Goal: Obtain resource: Obtain resource

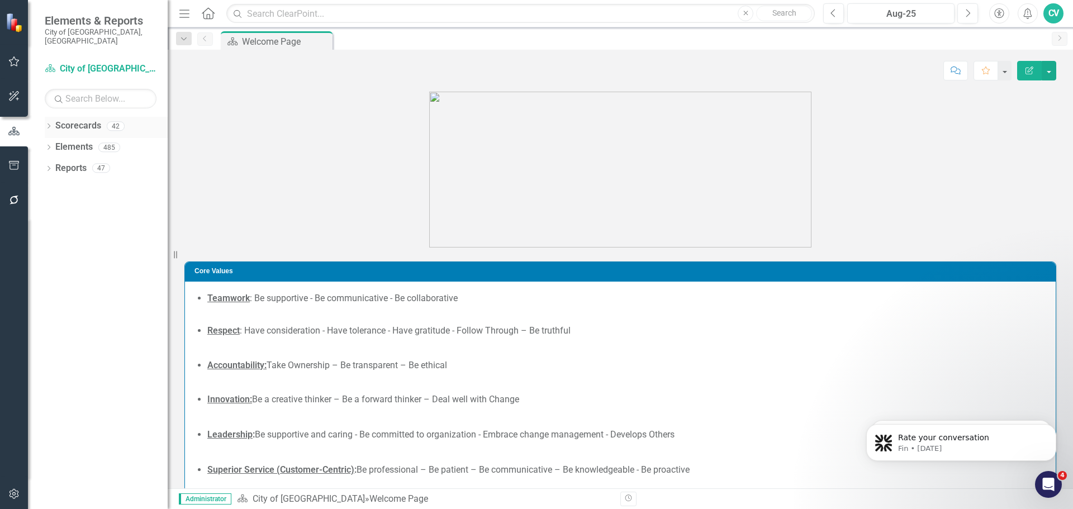
click at [46, 124] on icon "Dropdown" at bounding box center [49, 127] width 8 height 6
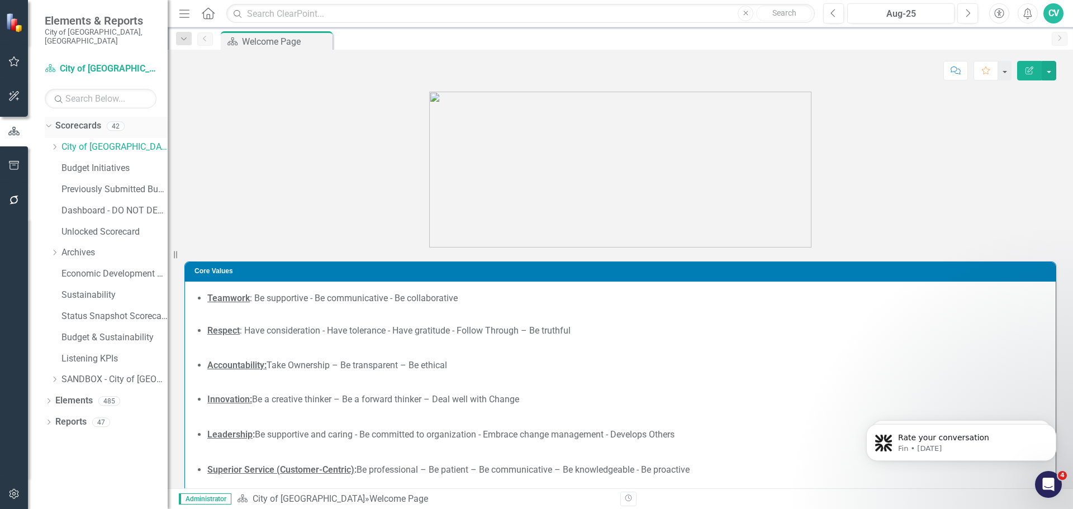
click at [51, 122] on div "Dropdown Scorecards 42" at bounding box center [106, 127] width 123 height 21
click at [46, 122] on icon "Dropdown" at bounding box center [47, 126] width 6 height 8
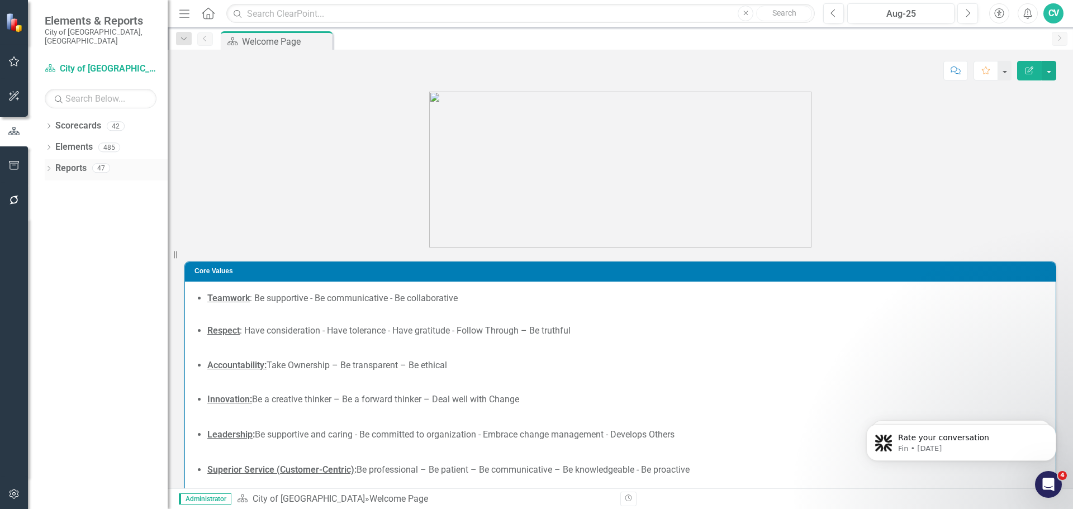
click at [48, 166] on icon at bounding box center [48, 168] width 3 height 5
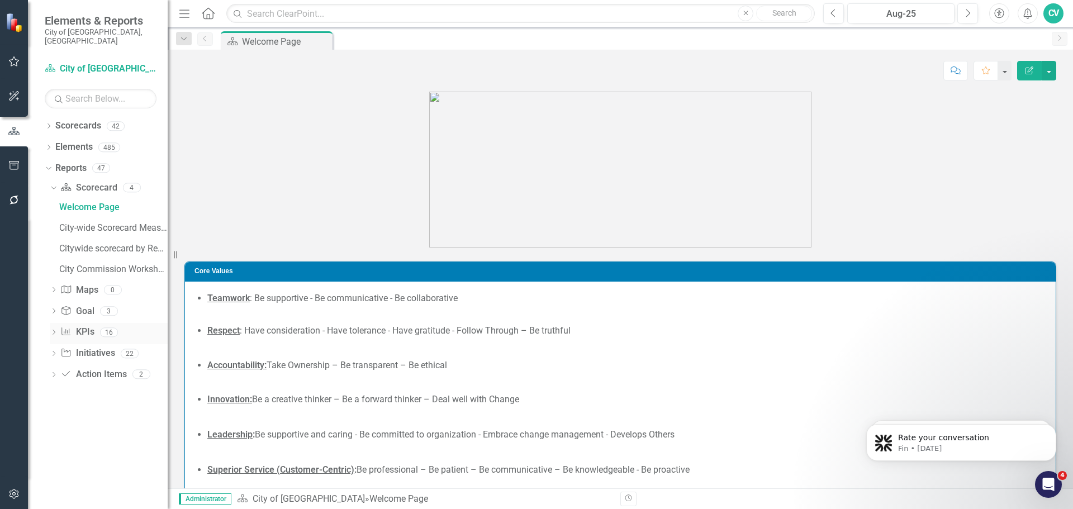
click at [54, 330] on icon "Dropdown" at bounding box center [54, 333] width 8 height 6
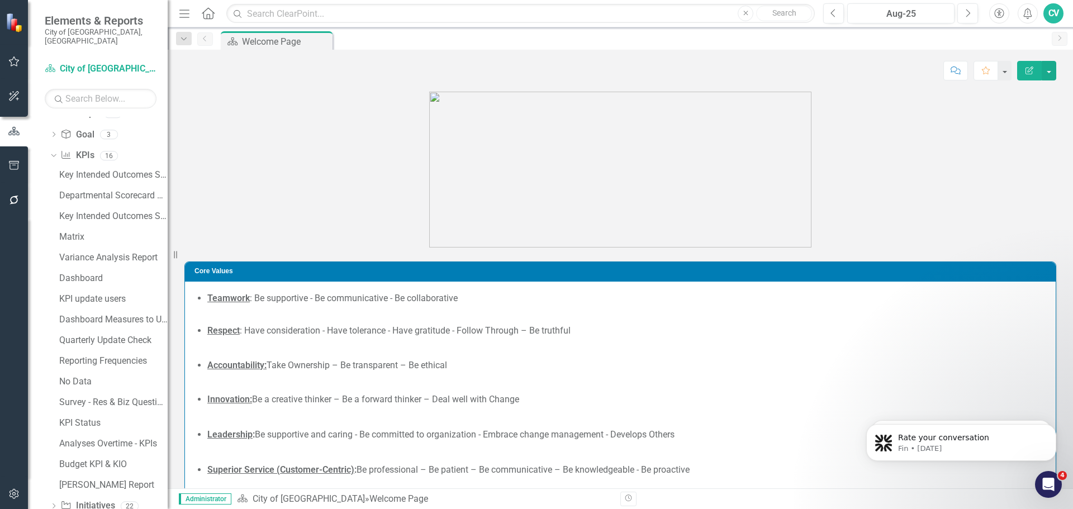
scroll to position [78, 0]
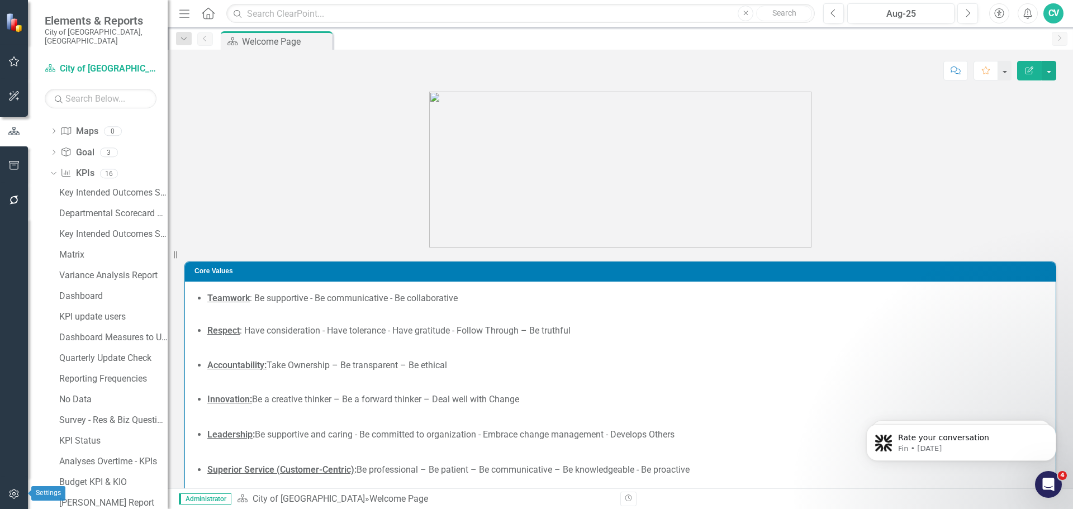
click at [15, 500] on button "button" at bounding box center [14, 494] width 25 height 23
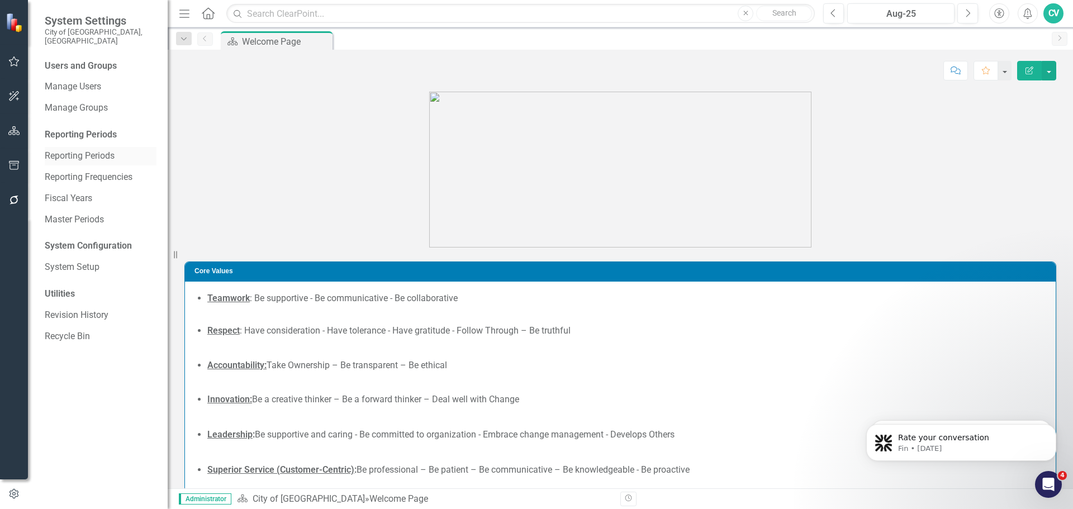
click at [80, 151] on link "Reporting Periods" at bounding box center [101, 156] width 112 height 13
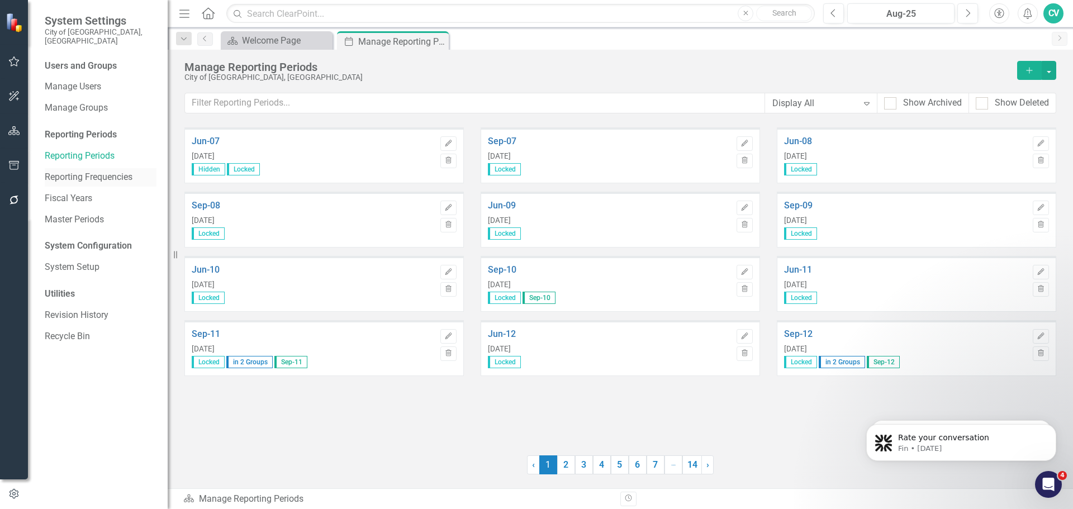
click at [110, 172] on link "Reporting Frequencies" at bounding box center [101, 177] width 112 height 13
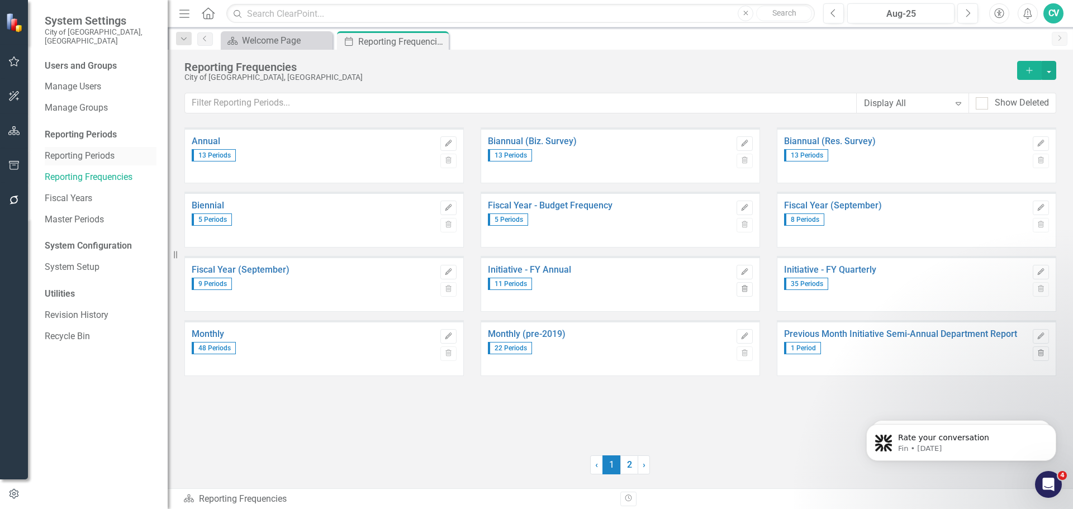
click at [93, 150] on link "Reporting Periods" at bounding box center [101, 156] width 112 height 13
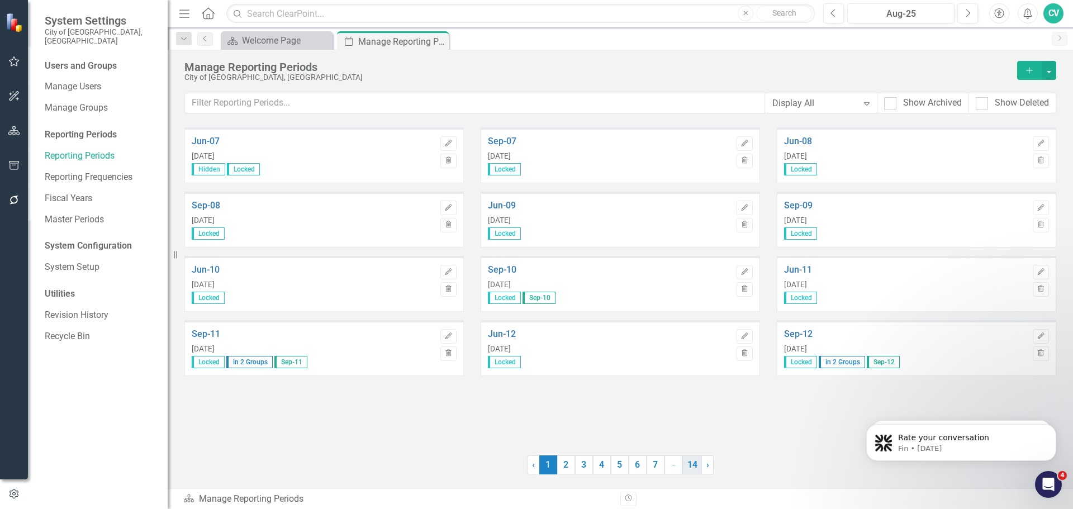
click at [695, 465] on link "14" at bounding box center [692, 464] width 20 height 19
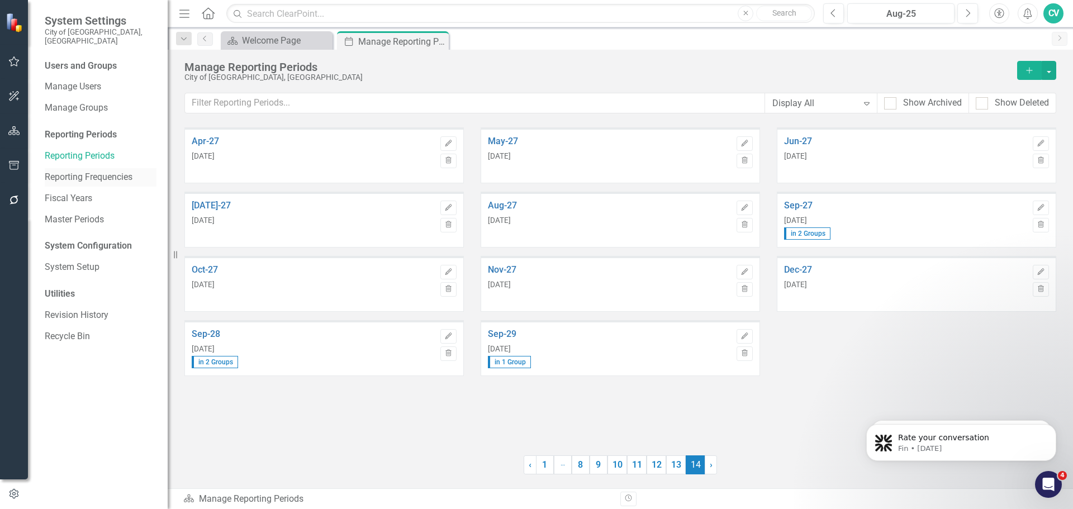
click at [113, 171] on link "Reporting Frequencies" at bounding box center [101, 177] width 112 height 13
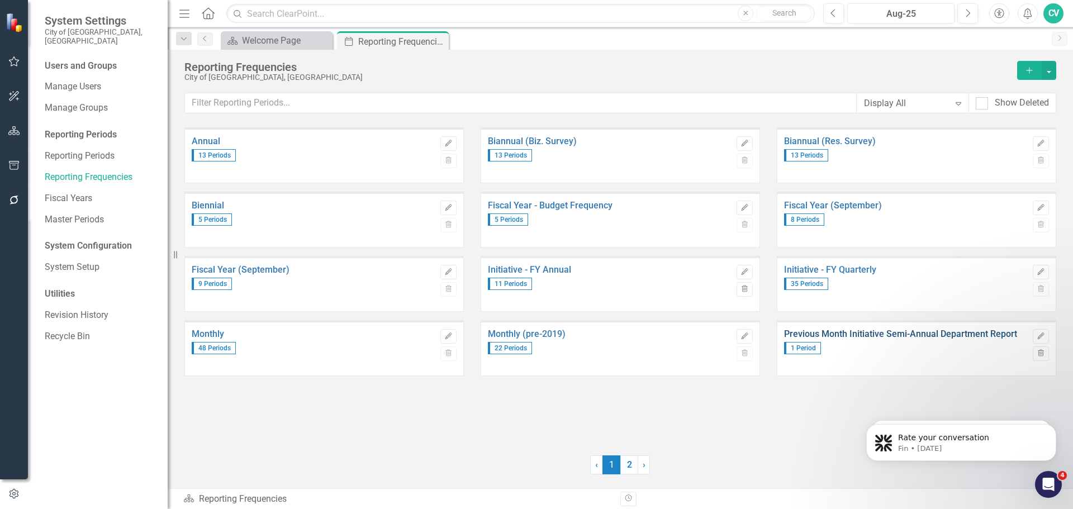
click at [844, 330] on link "Previous Month Initiative Semi-Annual Department Report" at bounding box center [905, 334] width 243 height 10
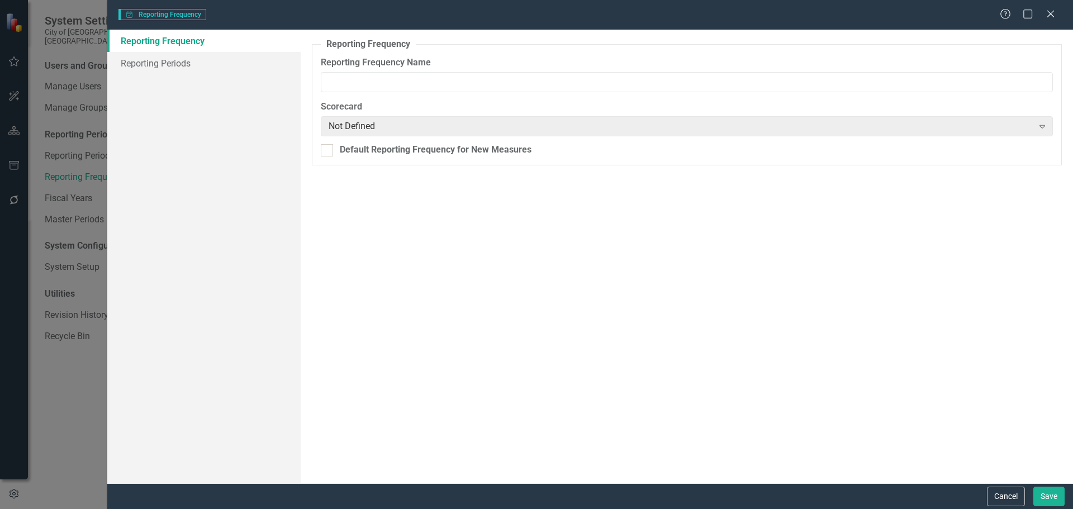
type input "Previous Month Initiative Semi-Annual Department Report"
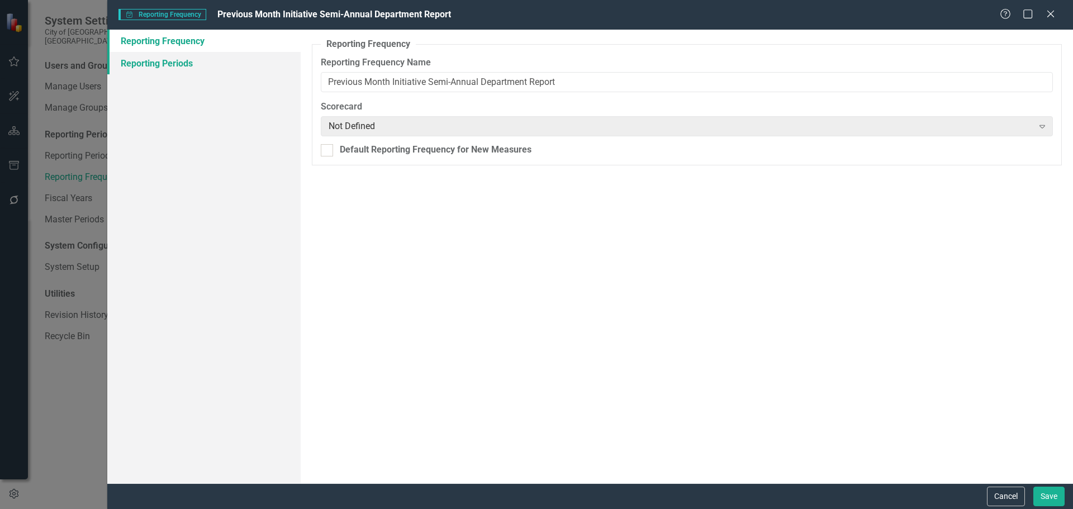
click at [174, 66] on link "Reporting Periods" at bounding box center [203, 63] width 193 height 22
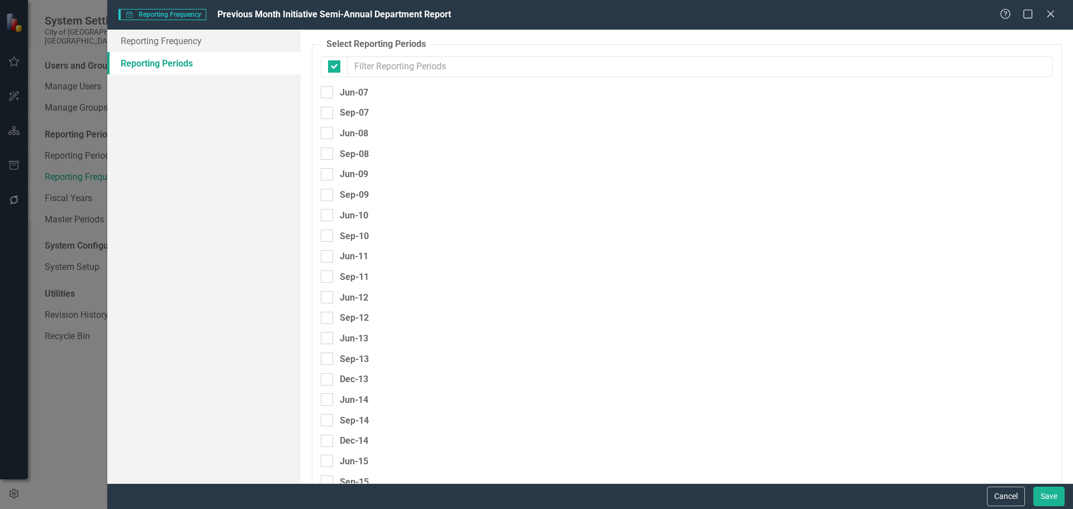
checkbox input "false"
type input "a"
type input "25"
click at [341, 231] on div "Aug-25" at bounding box center [355, 236] width 30 height 14
click at [328, 231] on input "Aug-25" at bounding box center [324, 233] width 7 height 7
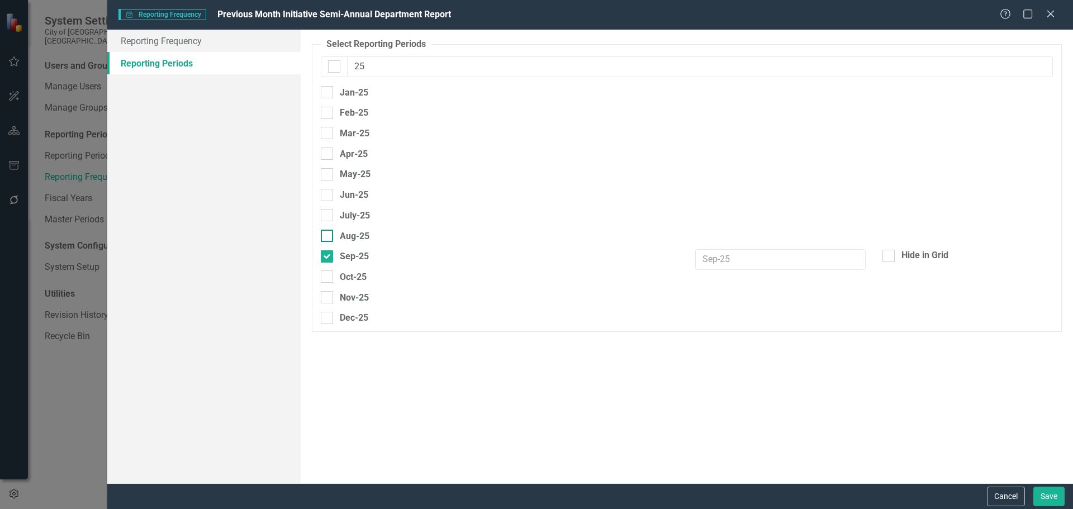
checkbox input "true"
click at [331, 255] on div at bounding box center [327, 256] width 12 height 12
click at [328, 255] on input "Sep-25" at bounding box center [324, 253] width 7 height 7
checkbox input "false"
click at [1045, 496] on button "Save" at bounding box center [1048, 497] width 31 height 20
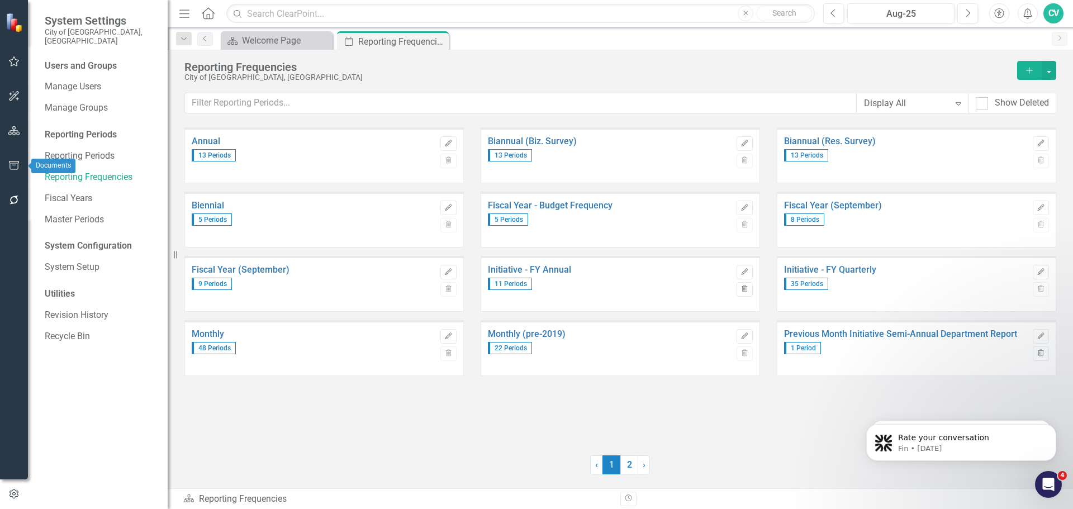
click at [16, 166] on icon "button" at bounding box center [14, 165] width 12 height 9
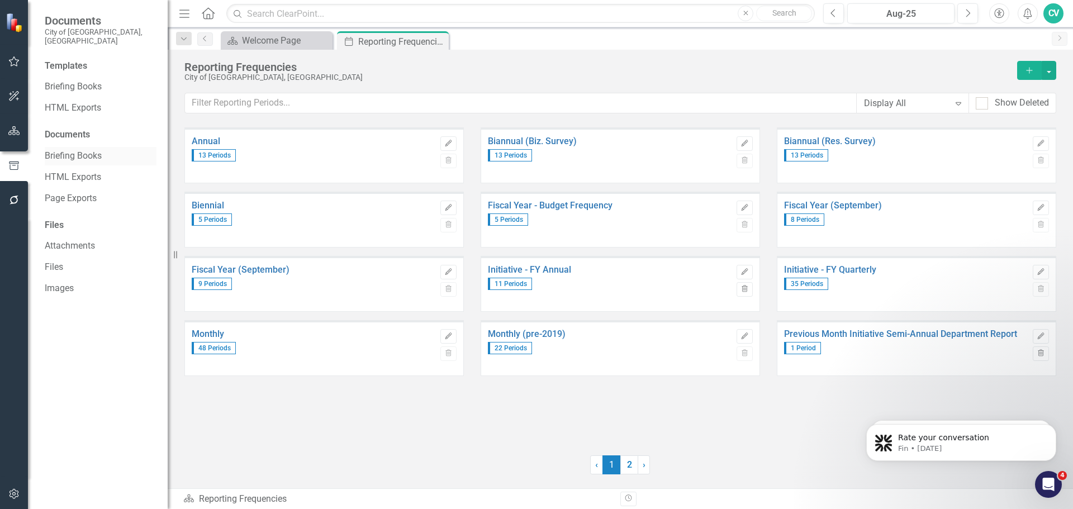
click at [74, 152] on link "Briefing Books" at bounding box center [101, 156] width 112 height 13
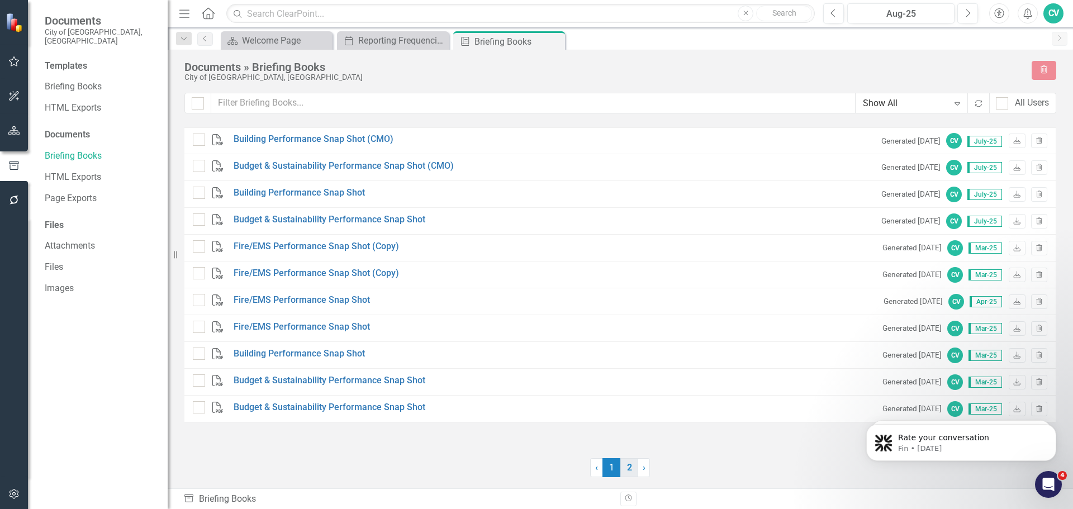
click at [633, 469] on link "2" at bounding box center [629, 467] width 18 height 19
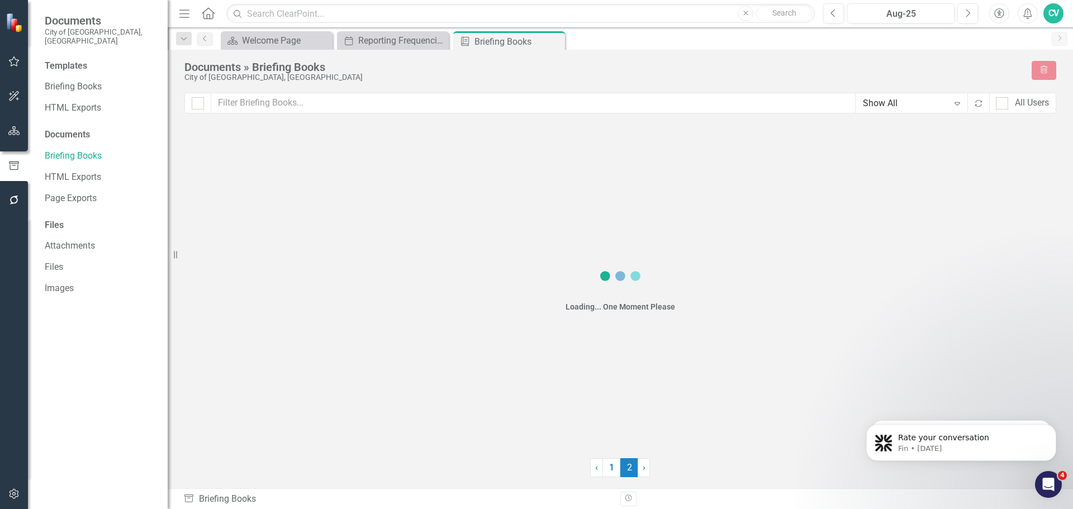
checkbox input "false"
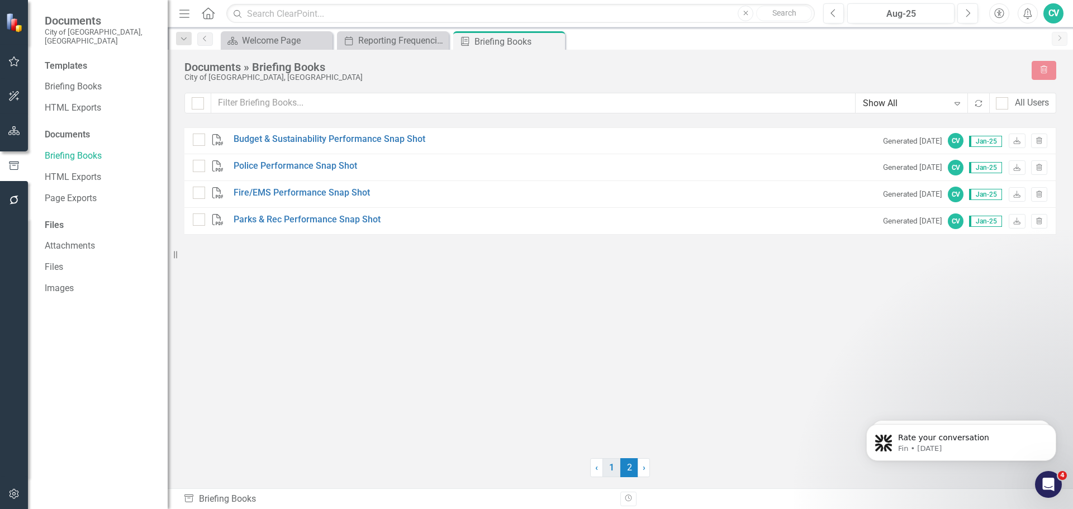
click at [615, 467] on link "1" at bounding box center [611, 467] width 18 height 19
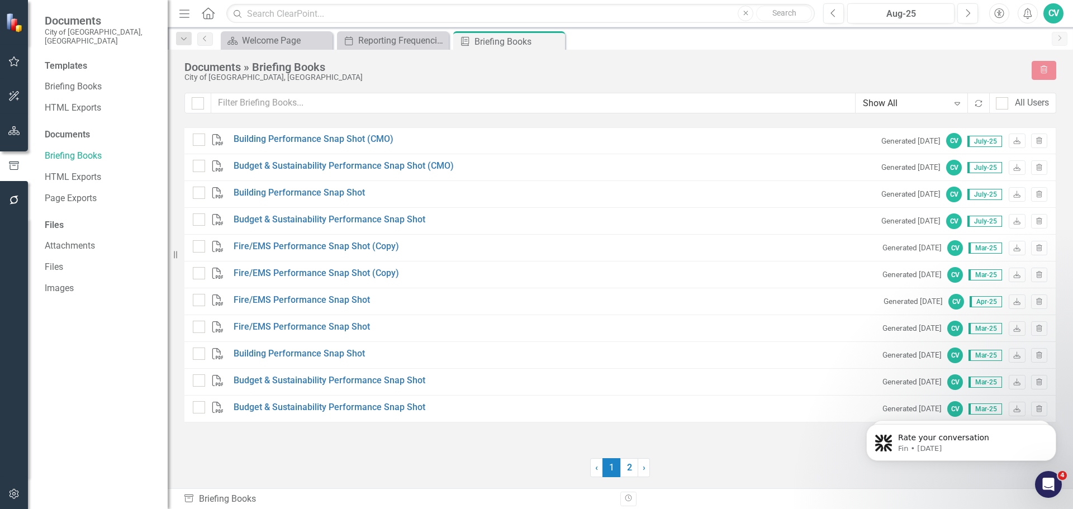
click at [619, 467] on span "1 (current)" at bounding box center [611, 467] width 18 height 19
click at [622, 469] on link "2" at bounding box center [629, 467] width 18 height 19
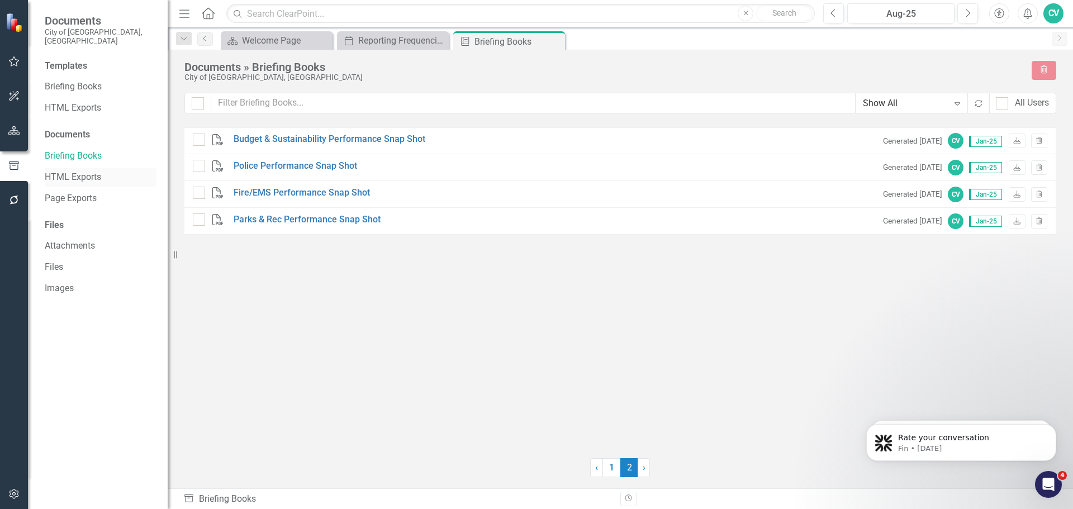
click at [101, 168] on div "HTML Exports" at bounding box center [101, 177] width 112 height 18
click at [96, 171] on link "HTML Exports" at bounding box center [101, 177] width 112 height 13
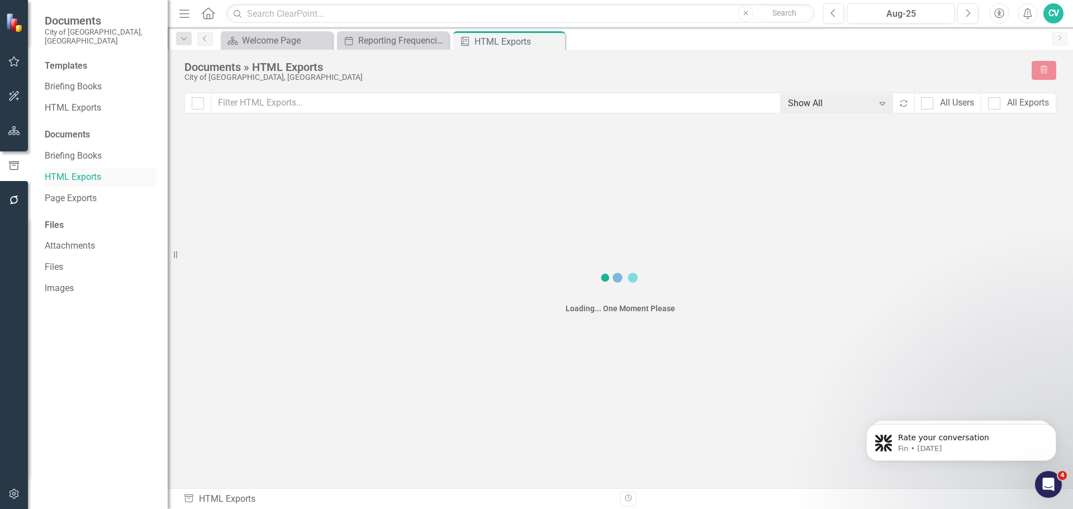
checkbox input "false"
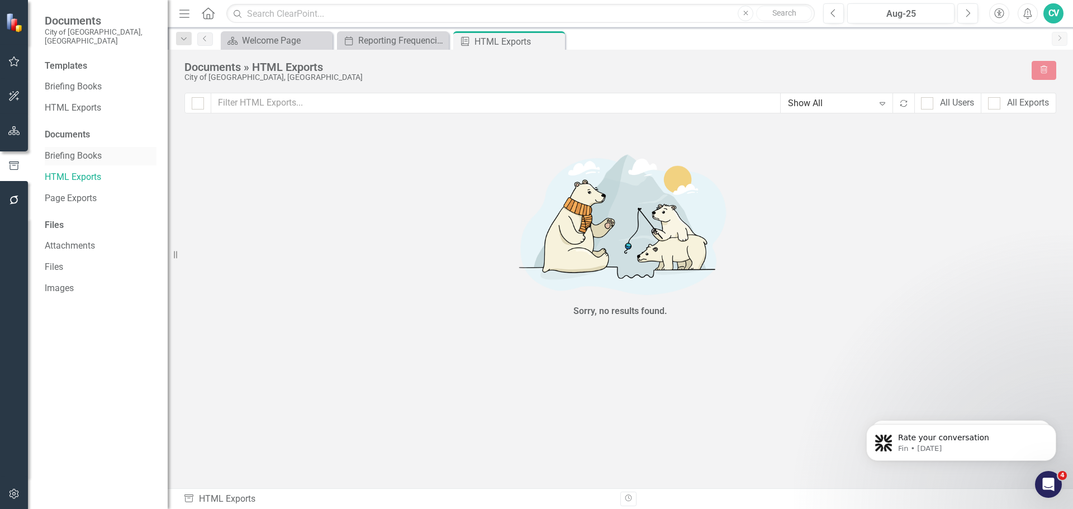
click at [83, 150] on link "Briefing Books" at bounding box center [101, 156] width 112 height 13
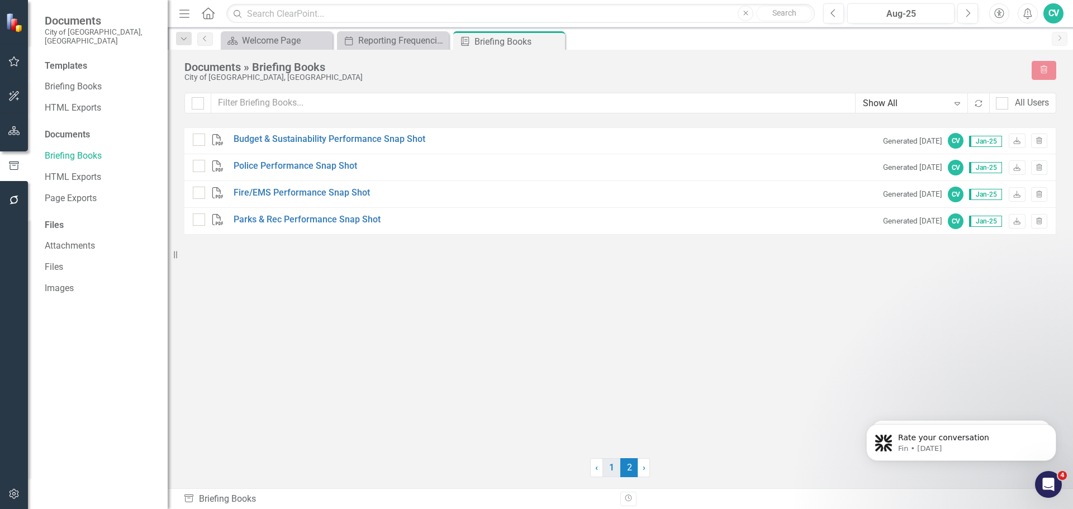
click at [613, 468] on link "1" at bounding box center [611, 467] width 18 height 19
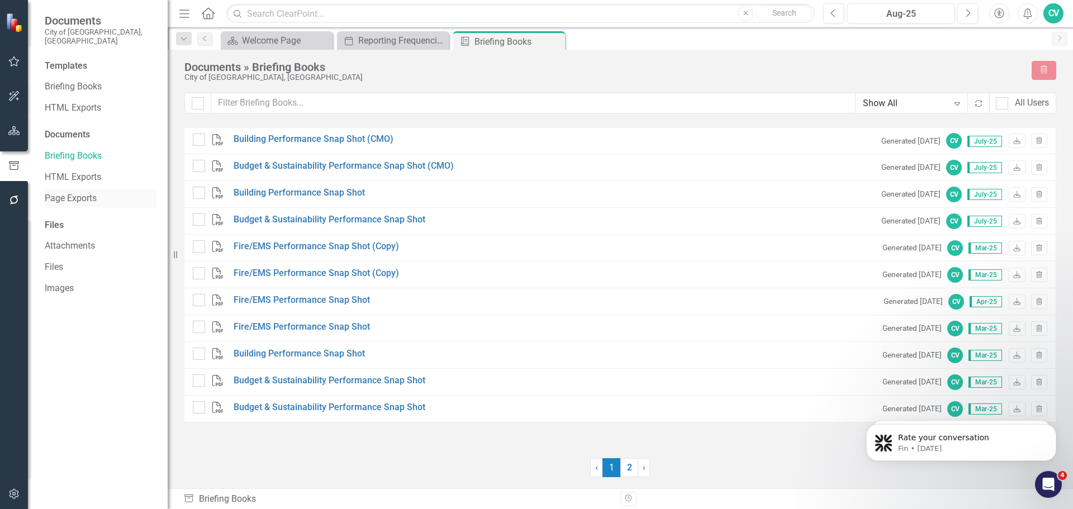
click at [84, 192] on link "Page Exports" at bounding box center [101, 198] width 112 height 13
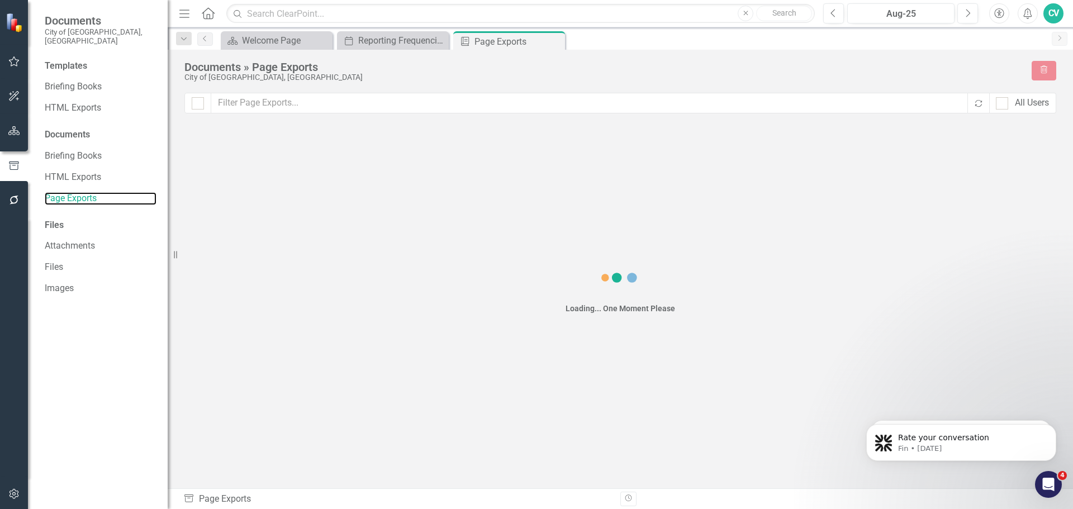
checkbox input "false"
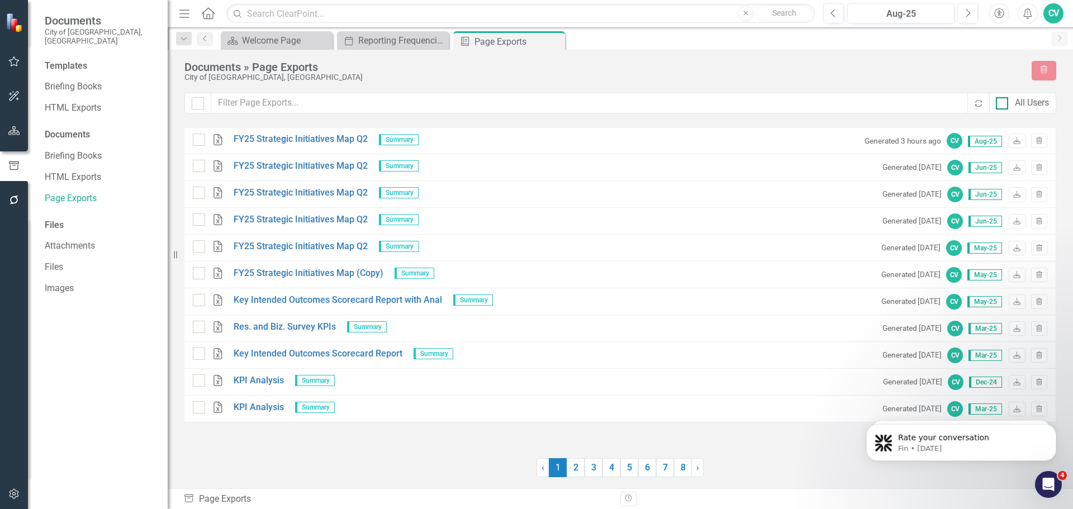
click at [1004, 107] on div at bounding box center [1002, 103] width 12 height 12
click at [1003, 104] on input "All Users" at bounding box center [999, 100] width 7 height 7
checkbox input "true"
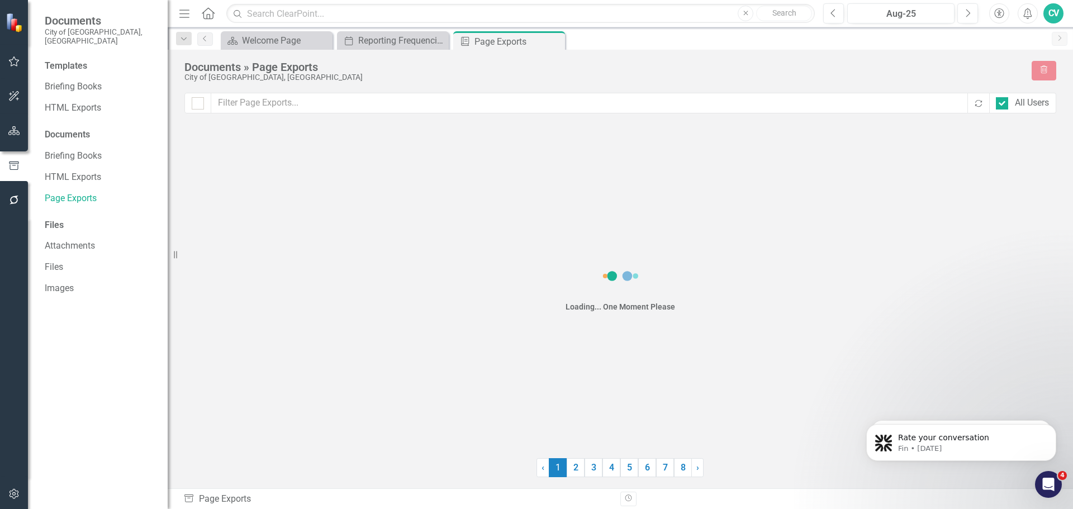
checkbox input "false"
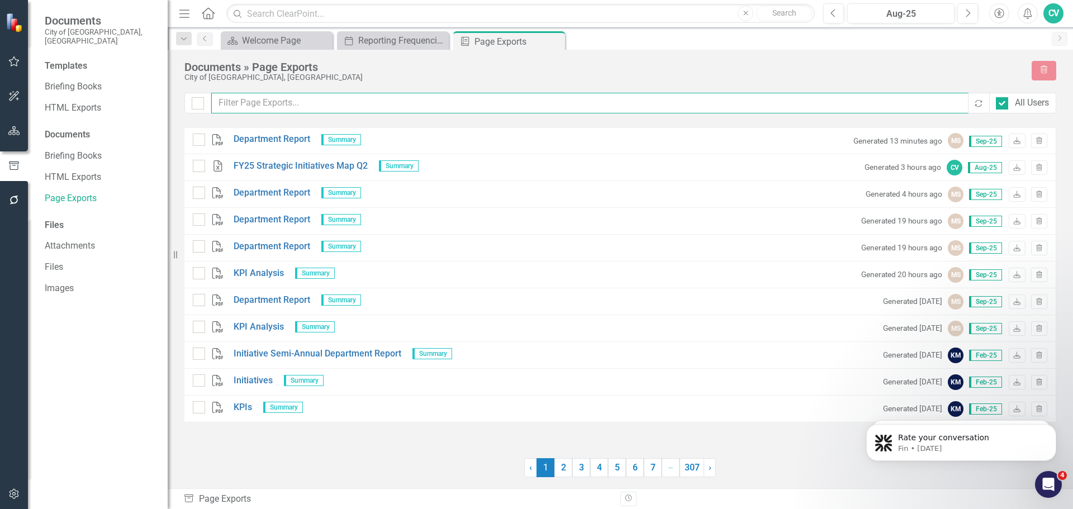
click at [707, 108] on input "text" at bounding box center [589, 103] width 757 height 21
type input "public"
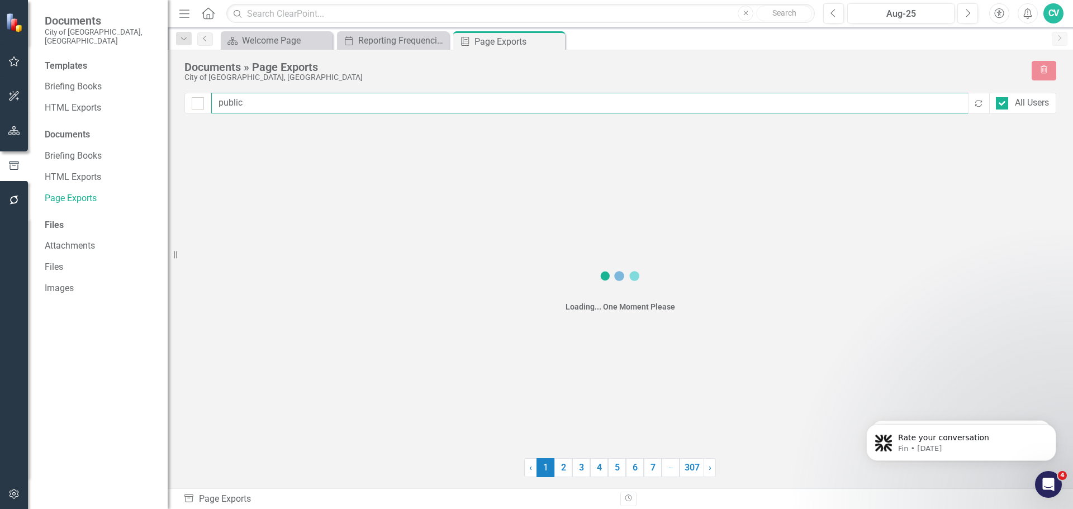
checkbox input "false"
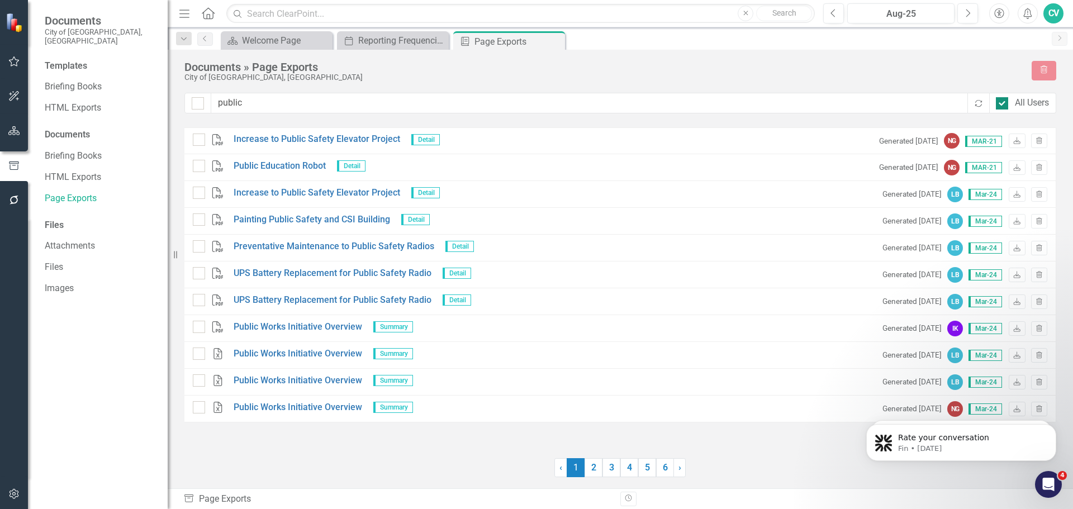
click at [1008, 108] on div "All Users" at bounding box center [1022, 103] width 53 height 13
click at [1003, 104] on input "All Users" at bounding box center [999, 100] width 7 height 7
checkbox input "false"
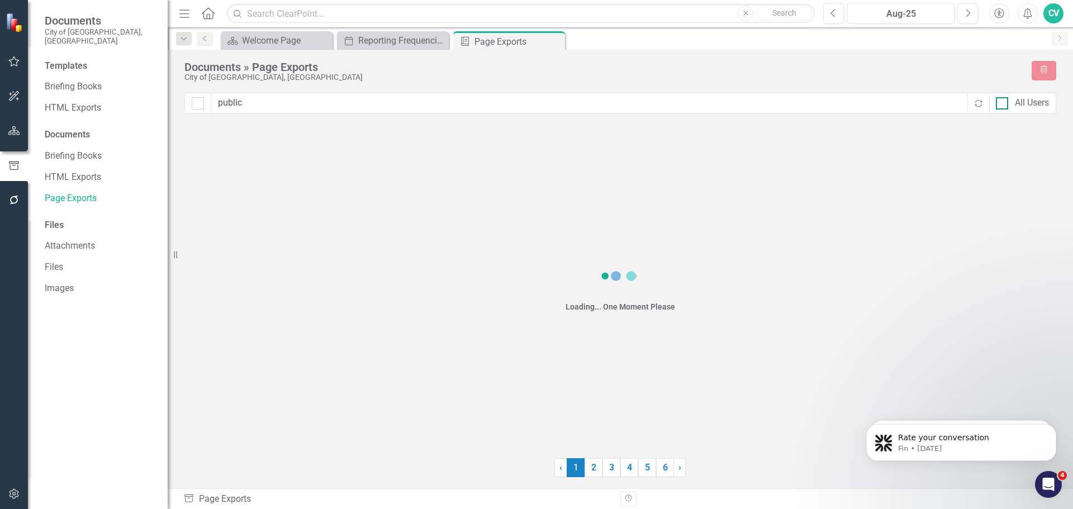
checkbox input "false"
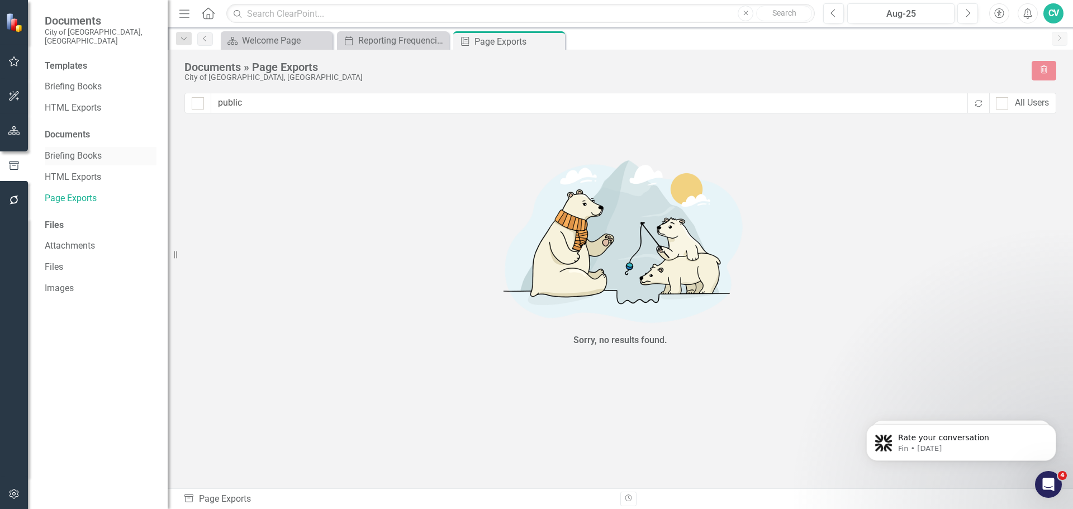
click at [89, 150] on link "Briefing Books" at bounding box center [101, 156] width 112 height 13
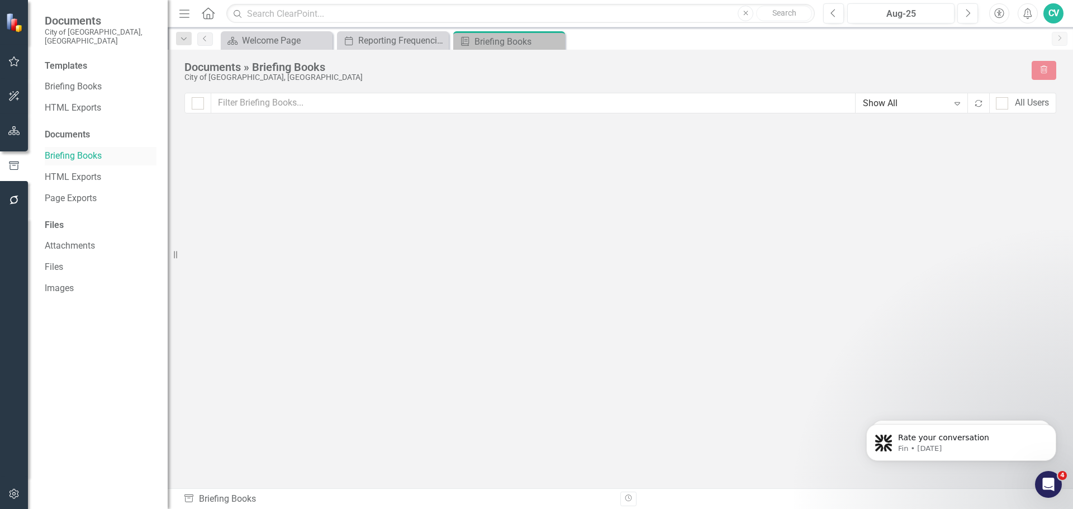
checkbox input "false"
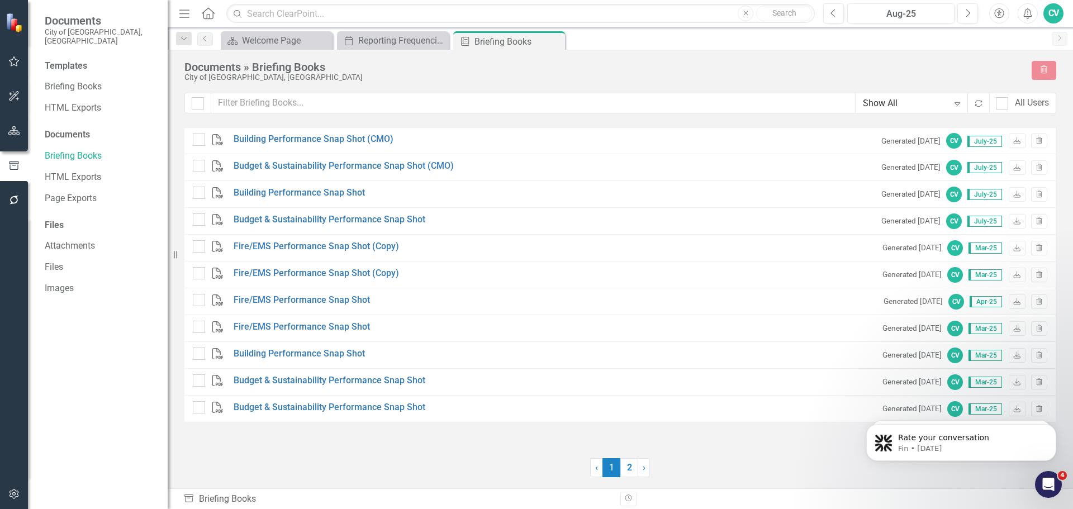
drag, startPoint x: 8, startPoint y: 493, endPoint x: 14, endPoint y: 276, distance: 216.9
click at [15, 391] on div at bounding box center [14, 277] width 28 height 464
click at [237, 46] on div "Scorecard" at bounding box center [231, 41] width 14 height 14
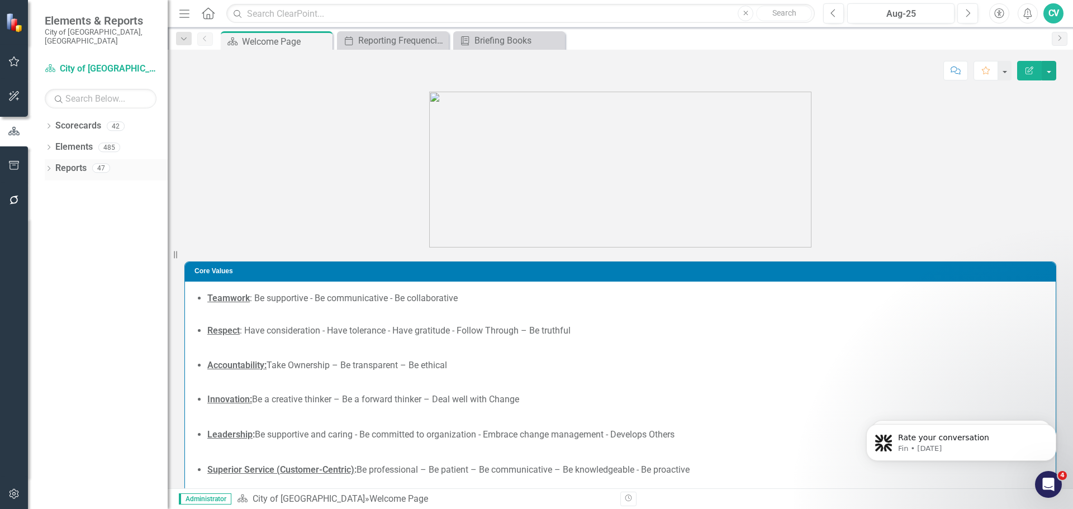
click at [48, 167] on icon "Dropdown" at bounding box center [49, 170] width 8 height 6
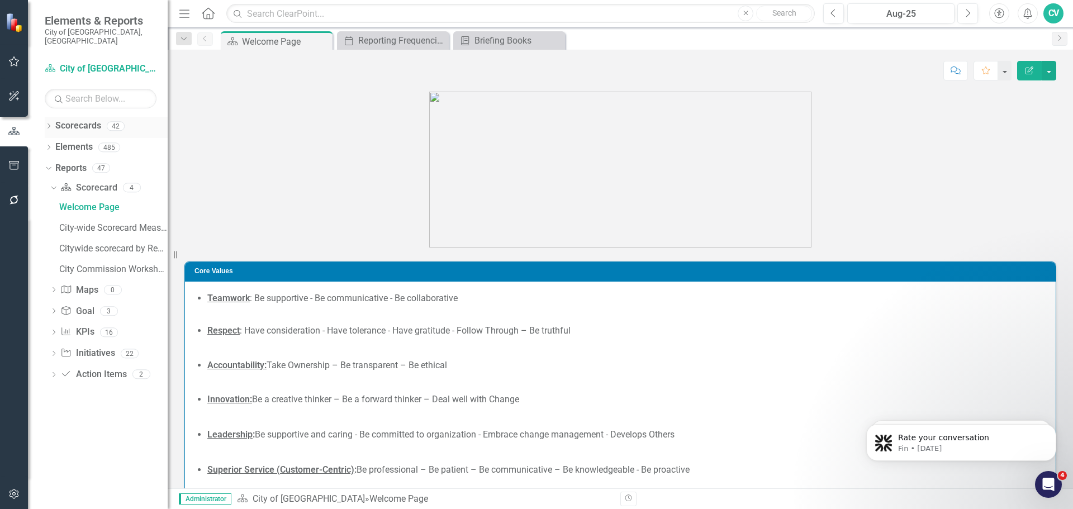
click at [48, 124] on icon "Dropdown" at bounding box center [49, 127] width 8 height 6
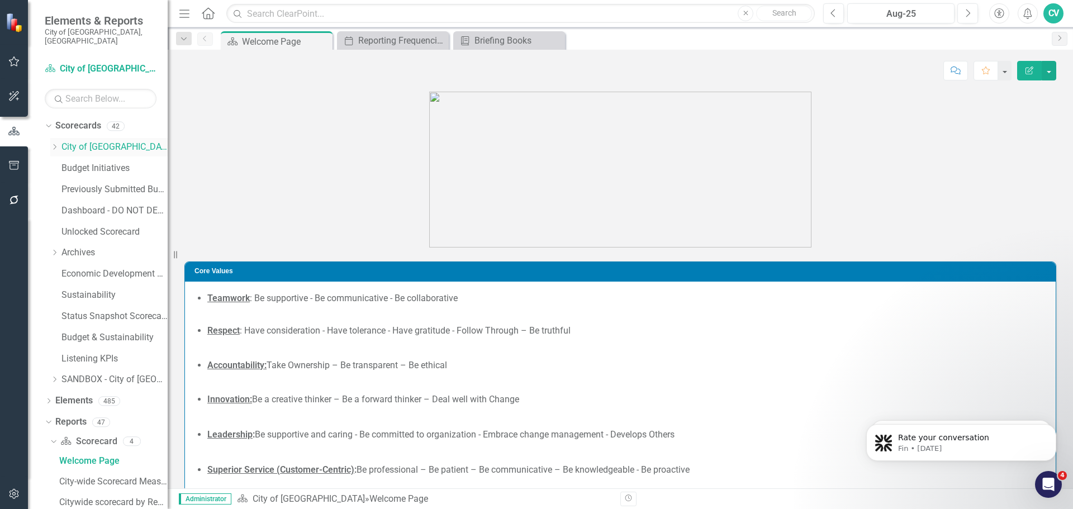
click at [54, 144] on icon "Dropdown" at bounding box center [54, 147] width 8 height 7
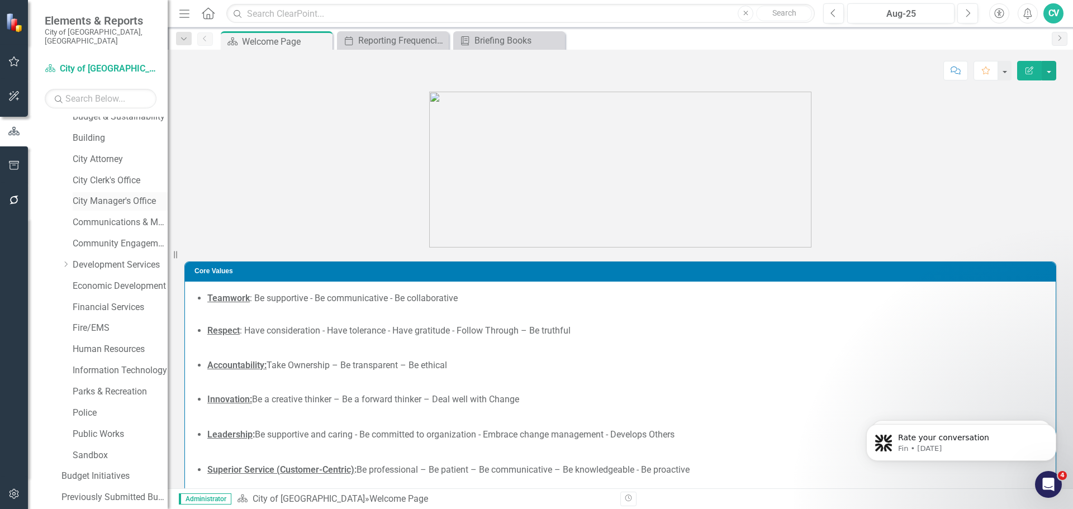
scroll to position [168, 0]
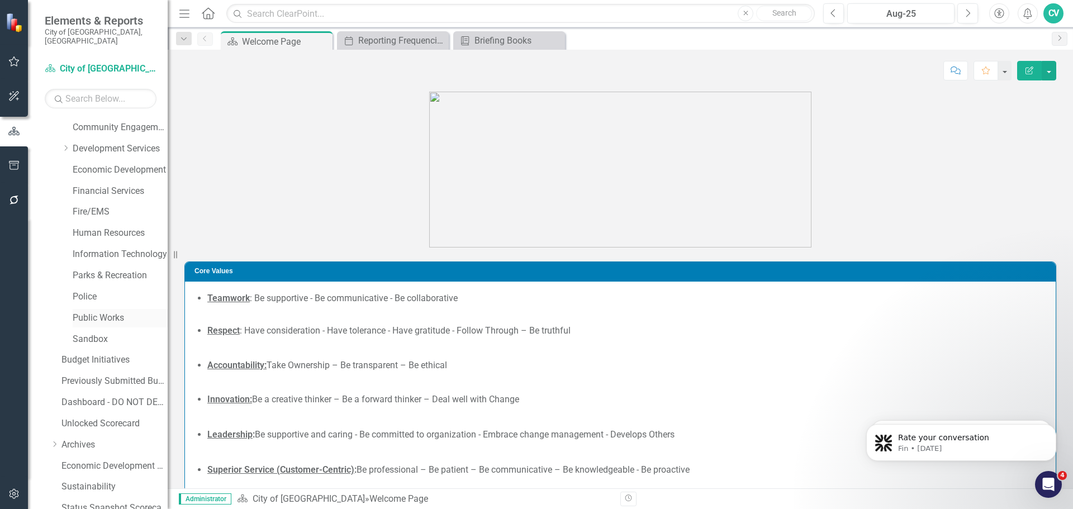
click at [102, 312] on link "Public Works" at bounding box center [120, 318] width 95 height 13
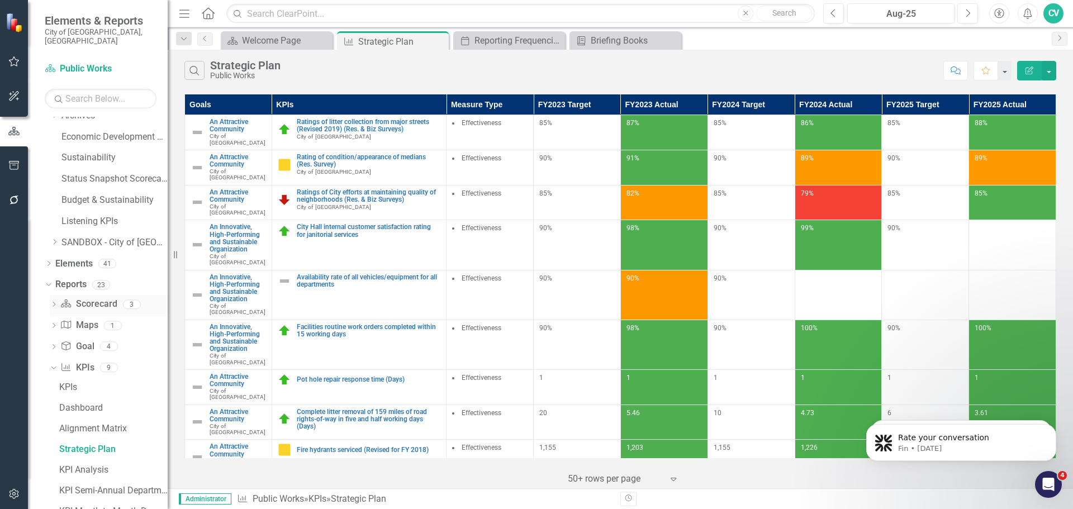
scroll to position [602, 0]
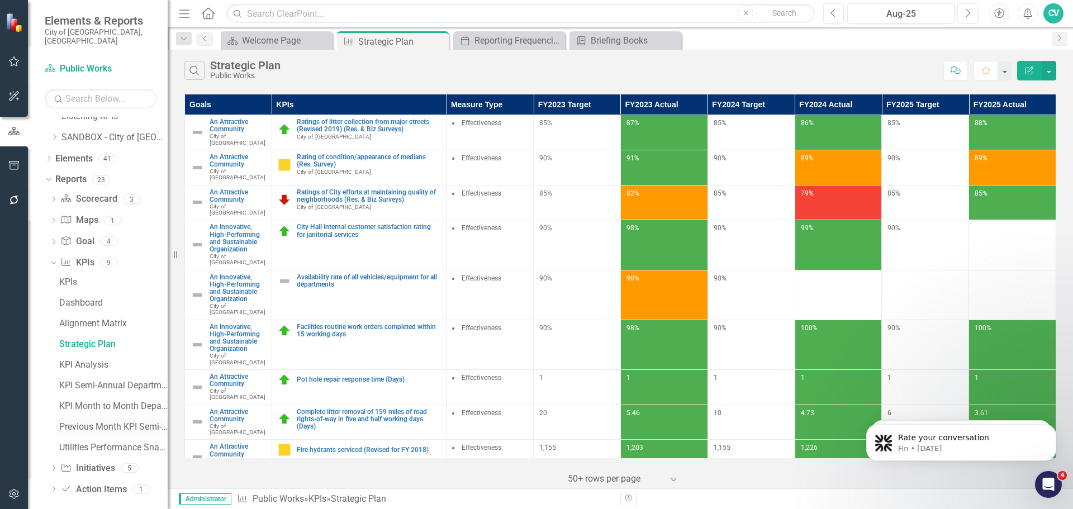
click at [130, 422] on div "Previous Month KPI Semi-Annual Department Report" at bounding box center [113, 427] width 108 height 10
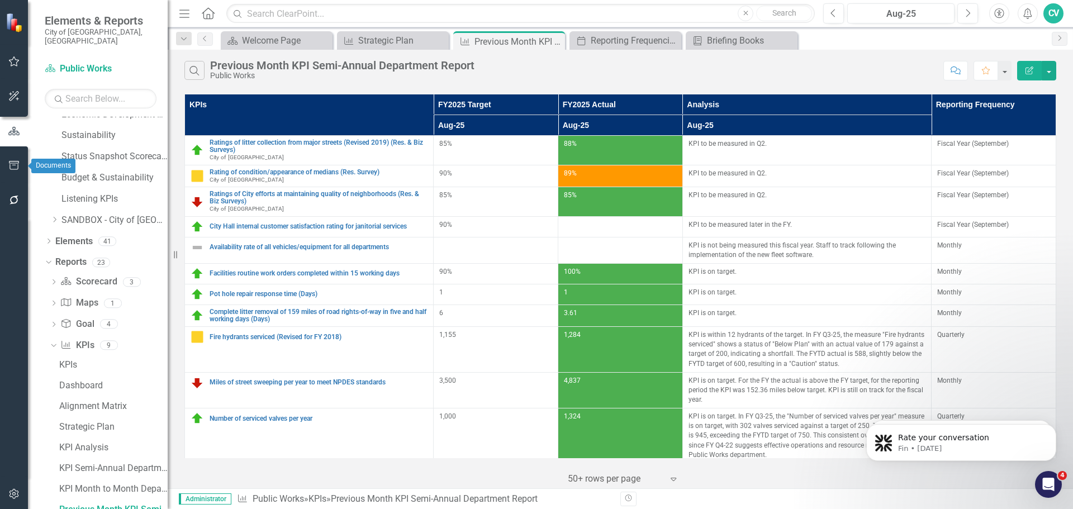
click at [15, 166] on icon "button" at bounding box center [14, 165] width 12 height 9
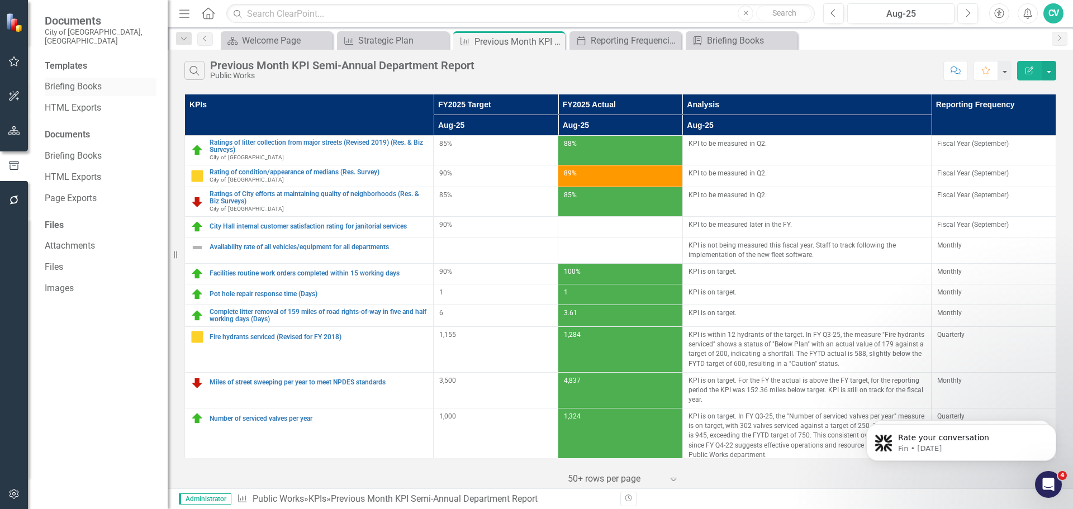
click at [82, 80] on link "Briefing Books" at bounding box center [101, 86] width 112 height 13
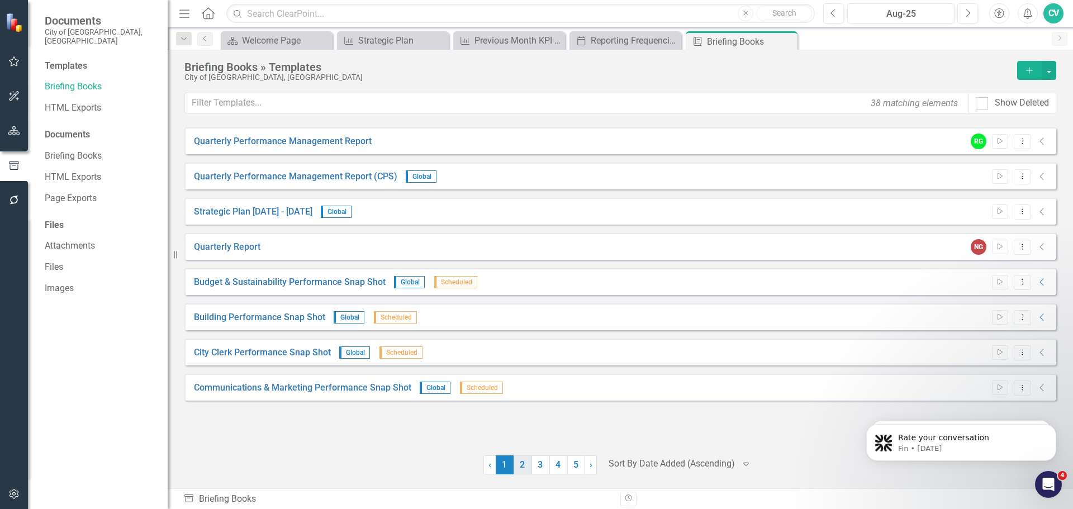
click at [515, 467] on link "2" at bounding box center [523, 464] width 18 height 19
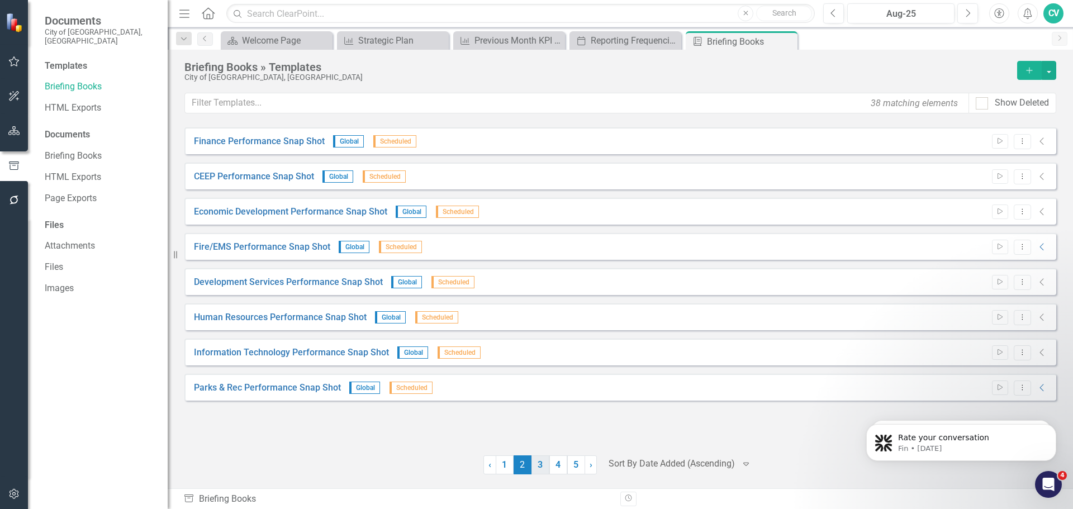
click at [538, 468] on link "3" at bounding box center [540, 464] width 18 height 19
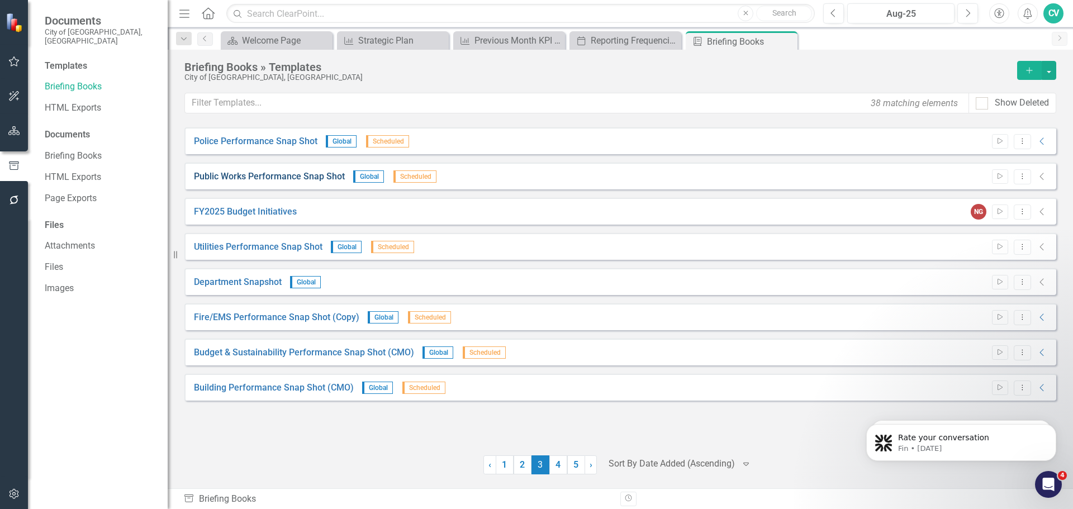
click at [321, 174] on link "Public Works Performance Snap Shot" at bounding box center [269, 176] width 151 height 13
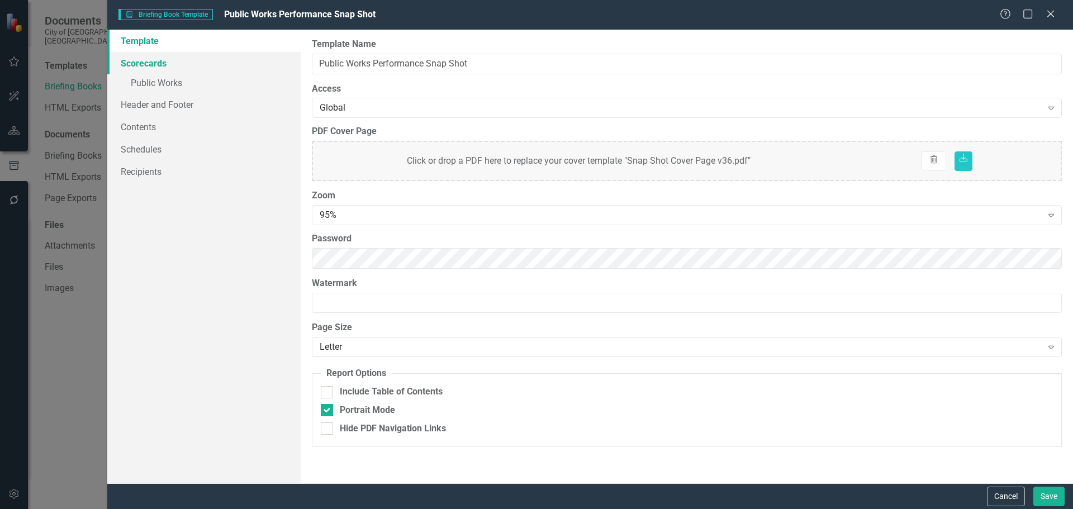
click at [158, 63] on link "Scorecards" at bounding box center [203, 63] width 193 height 22
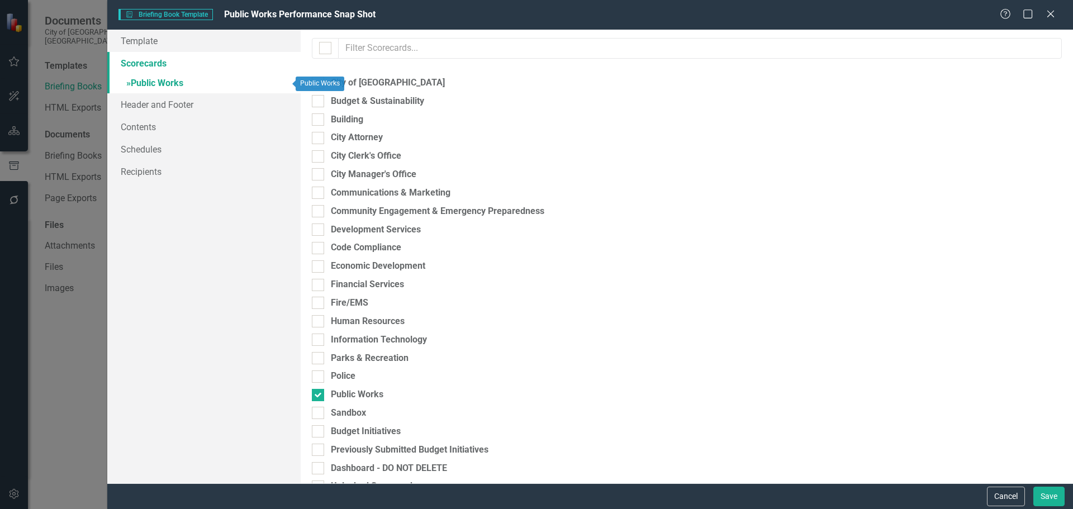
click at [186, 88] on link "» Public Works" at bounding box center [203, 84] width 193 height 20
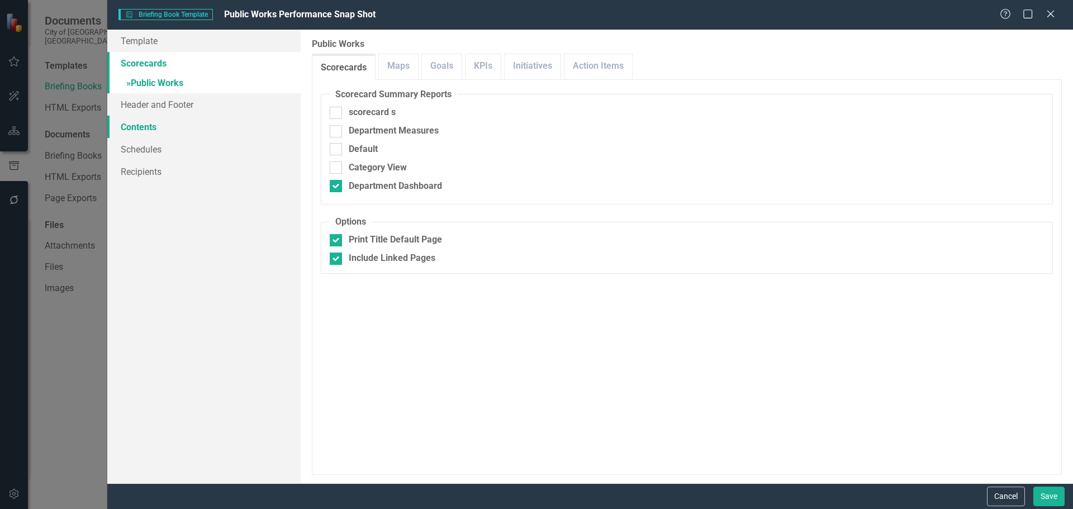
click at [150, 120] on link "Contents" at bounding box center [203, 127] width 193 height 22
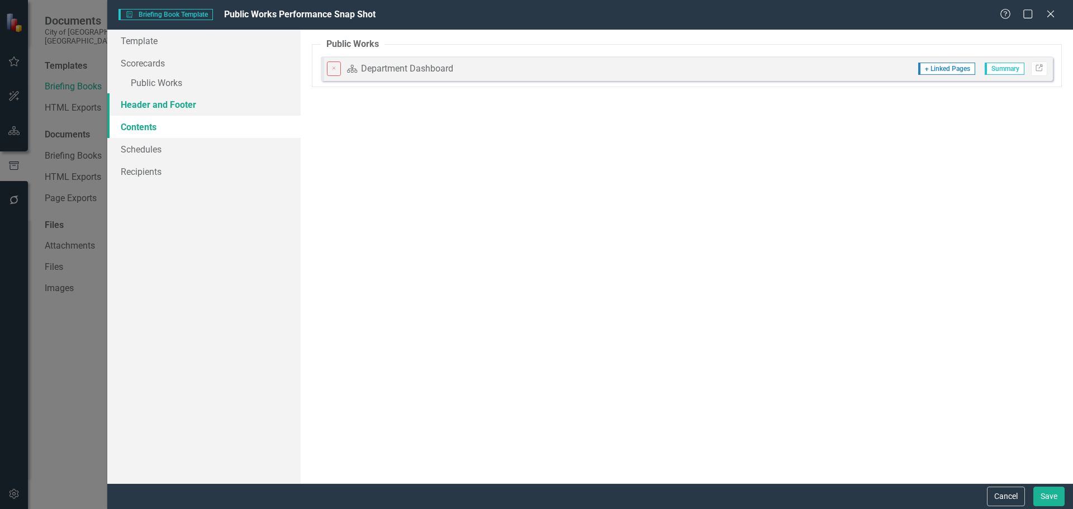
click at [167, 102] on link "Header and Footer" at bounding box center [203, 104] width 193 height 22
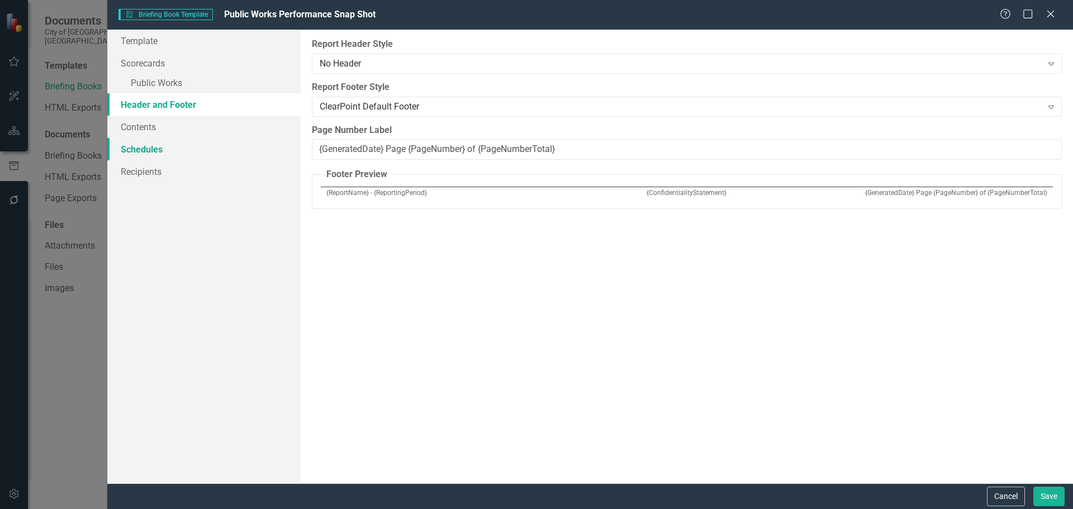
click at [144, 156] on link "Schedules" at bounding box center [203, 149] width 193 height 22
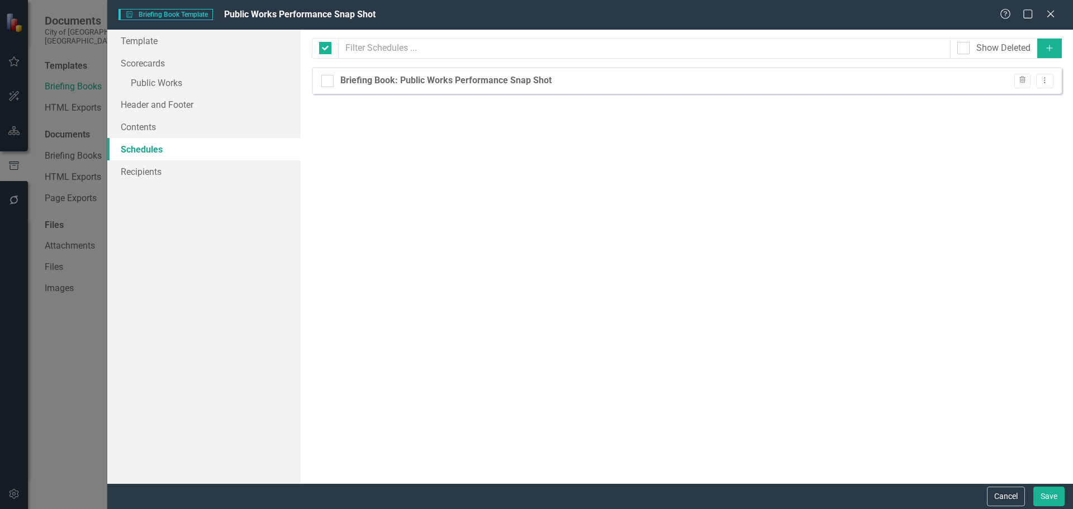
checkbox input "false"
click at [151, 178] on link "Recipients" at bounding box center [203, 171] width 193 height 22
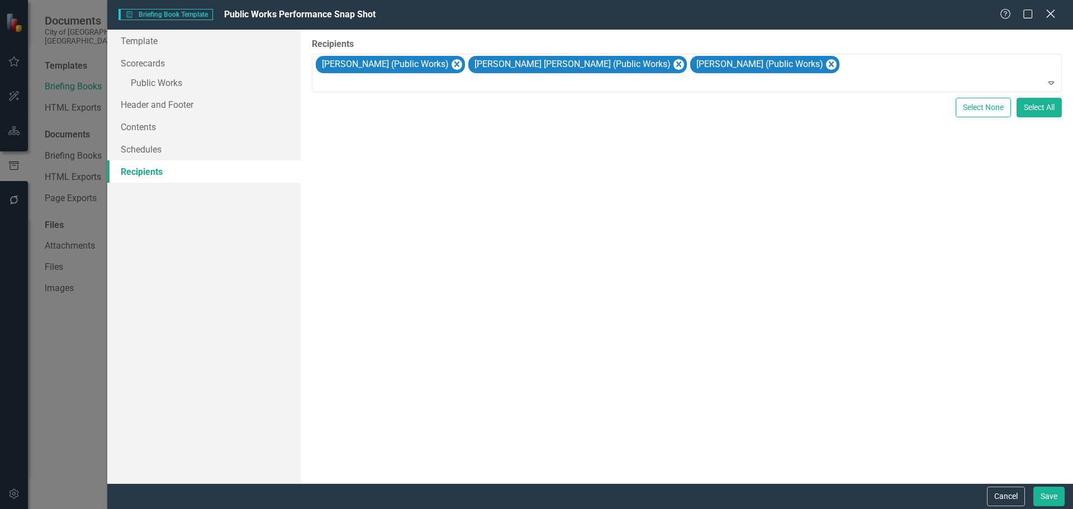
click at [1049, 15] on icon at bounding box center [1050, 13] width 8 height 8
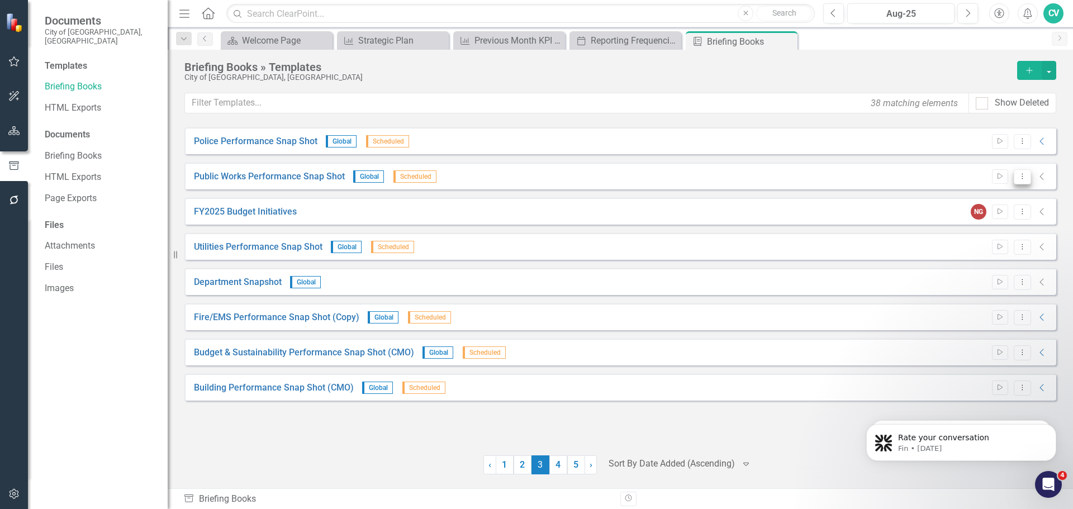
click at [1021, 177] on icon "Dropdown Menu" at bounding box center [1022, 176] width 9 height 7
click at [1013, 192] on link "Start Run Template" at bounding box center [978, 195] width 103 height 21
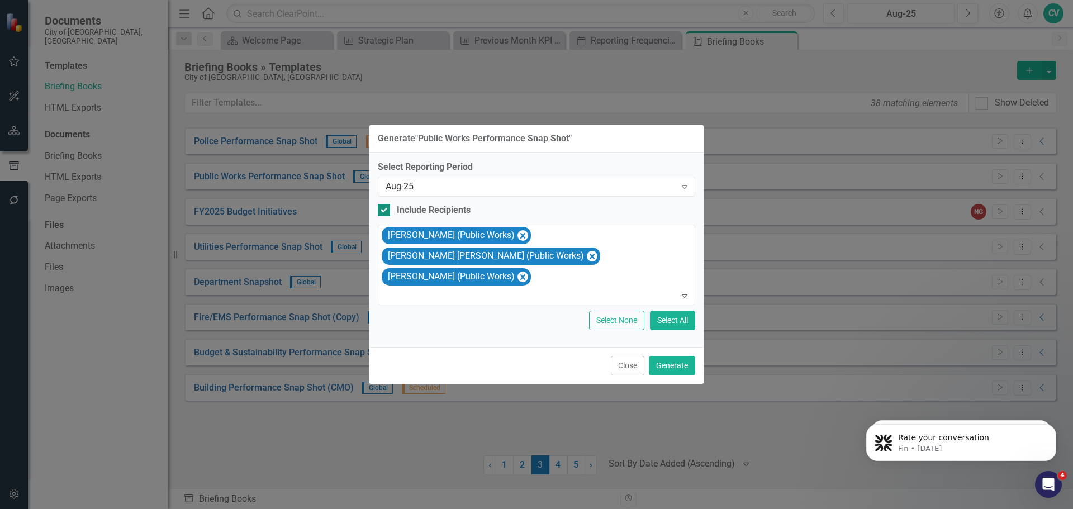
click at [384, 211] on input "Include Recipients" at bounding box center [381, 207] width 7 height 7
checkbox input "false"
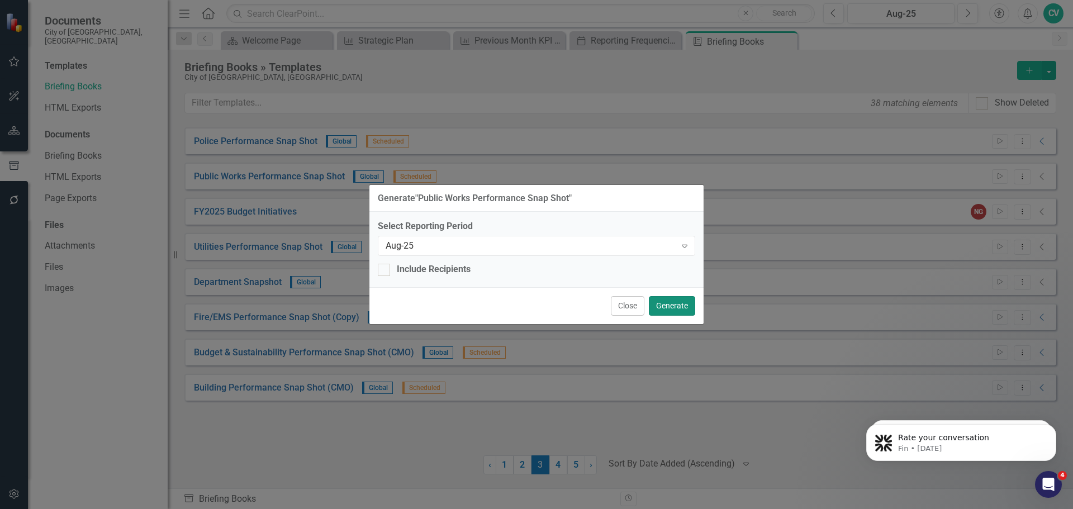
click at [676, 307] on button "Generate" at bounding box center [672, 306] width 46 height 20
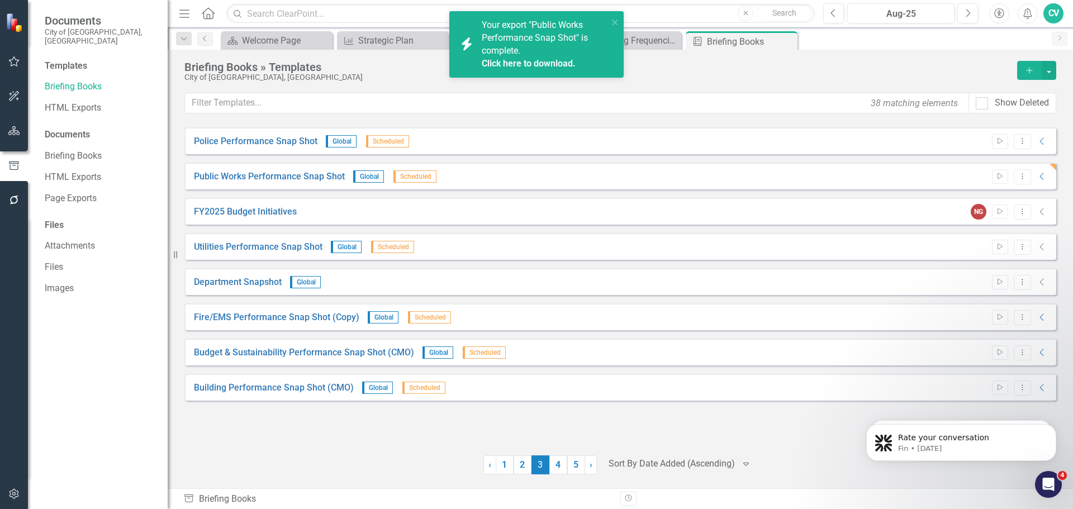
click at [549, 63] on link "Click here to download." at bounding box center [529, 63] width 94 height 11
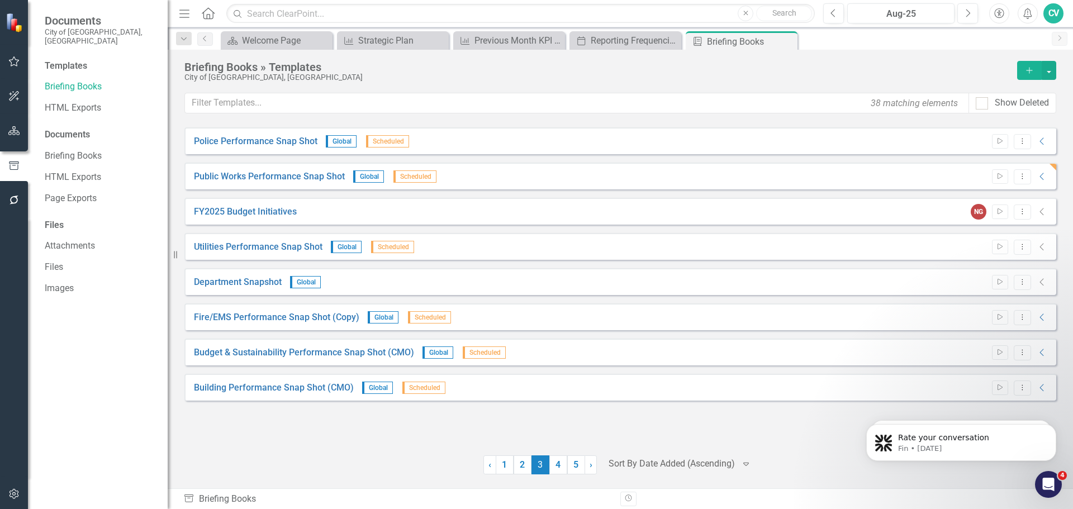
click at [1034, 177] on div "Start Dropdown Menu Collapse" at bounding box center [1017, 176] width 62 height 15
click at [1039, 177] on icon "Collapse" at bounding box center [1042, 176] width 11 height 9
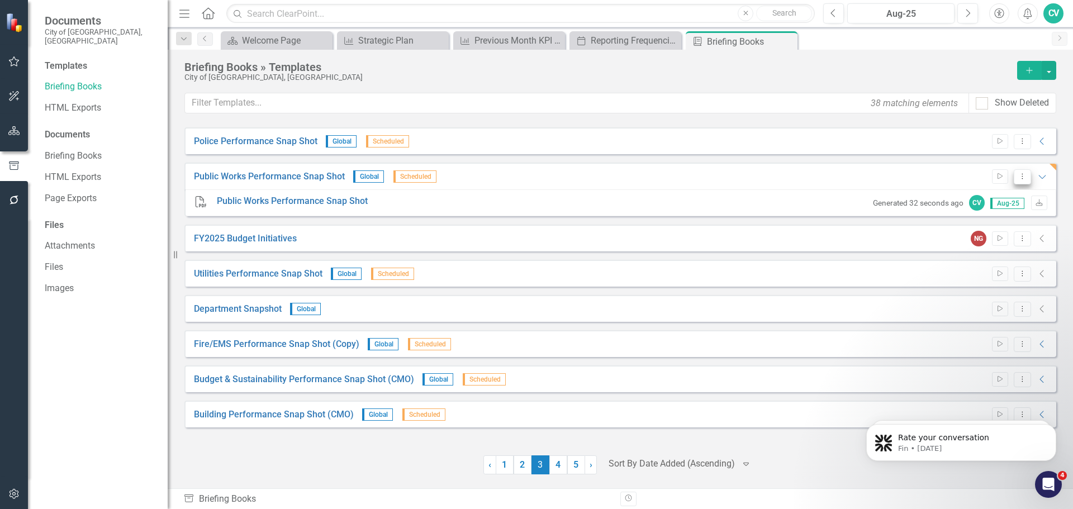
click at [1029, 175] on button "Dropdown Menu" at bounding box center [1022, 176] width 17 height 15
click at [297, 177] on link "Public Works Performance Snap Shot" at bounding box center [269, 176] width 151 height 13
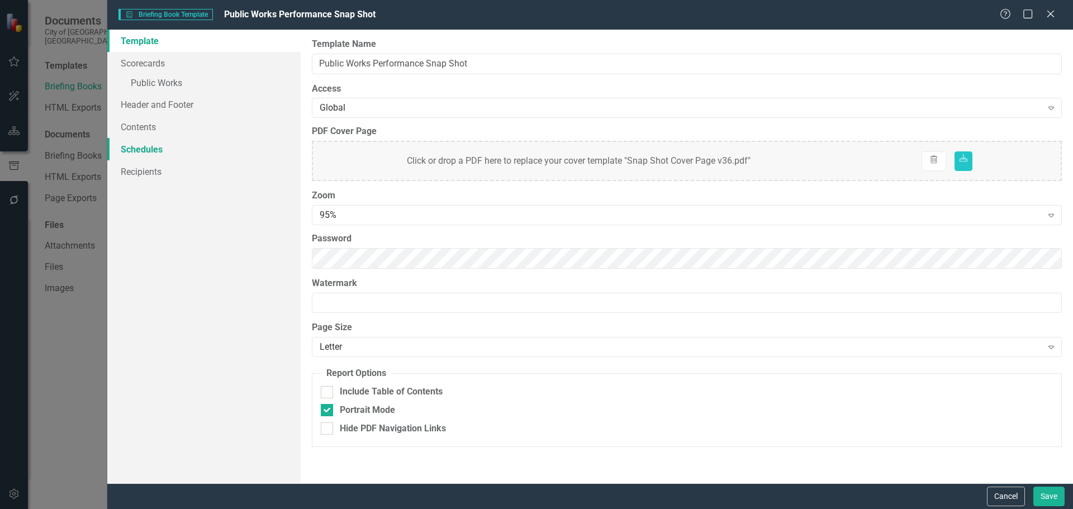
click at [167, 155] on link "Schedules" at bounding box center [203, 149] width 193 height 22
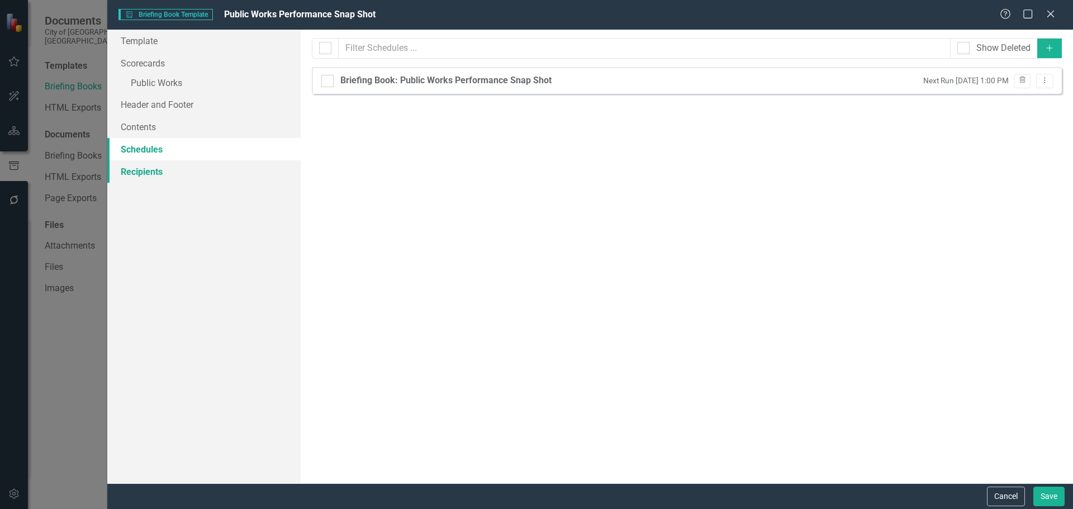
click at [153, 173] on link "Recipients" at bounding box center [203, 171] width 193 height 22
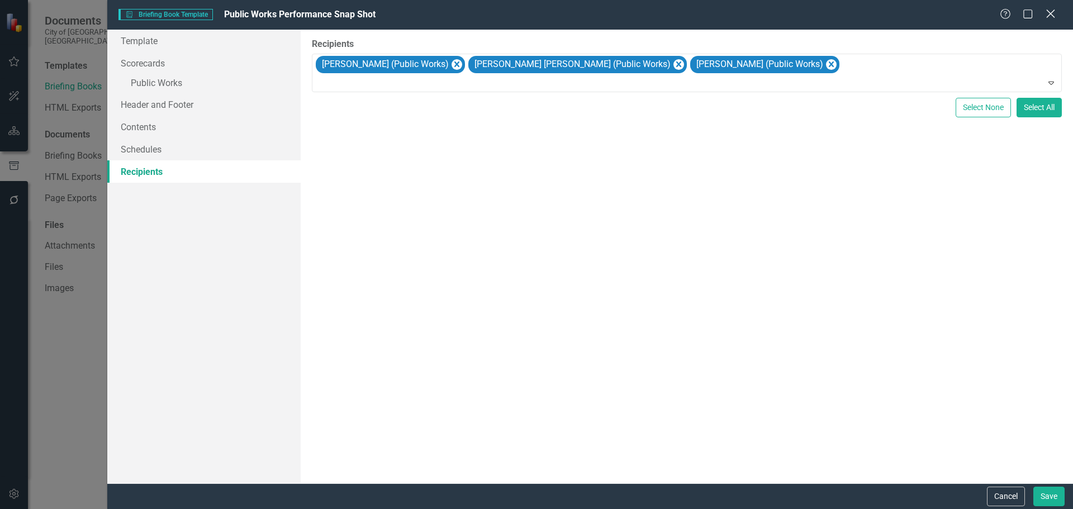
click at [1051, 13] on icon "Close" at bounding box center [1050, 13] width 14 height 11
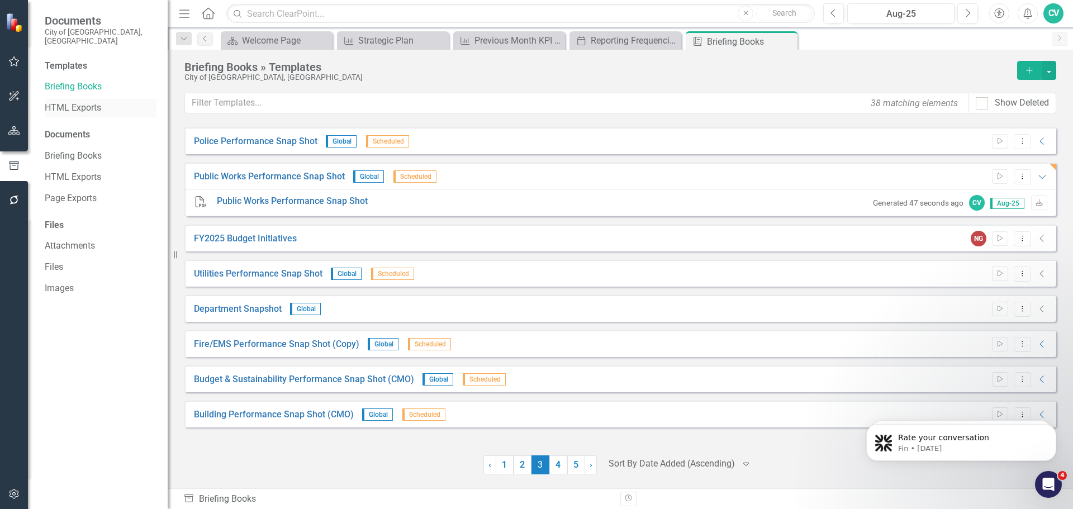
click at [60, 99] on div "HTML Exports" at bounding box center [101, 108] width 112 height 18
click at [65, 102] on link "HTML Exports" at bounding box center [101, 108] width 112 height 13
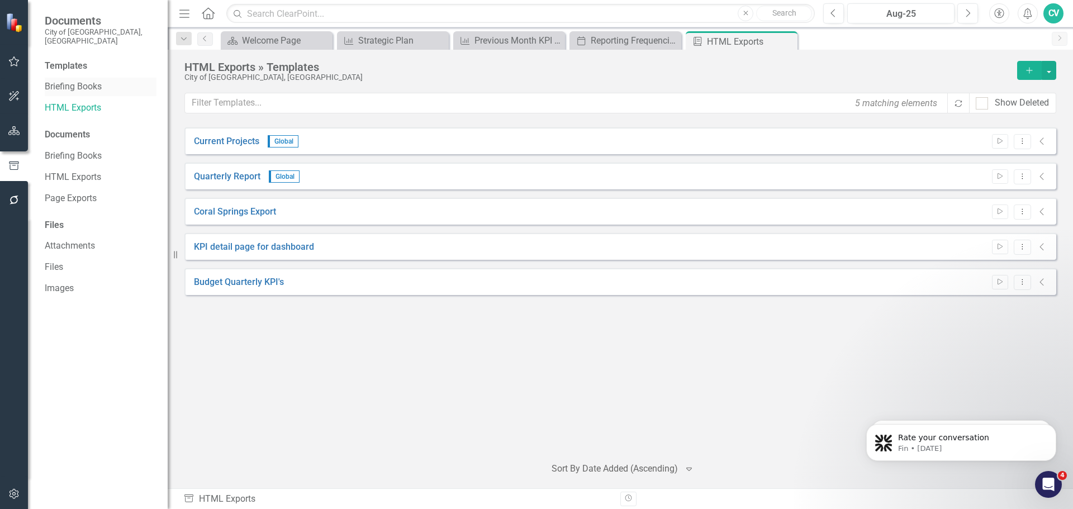
click at [77, 80] on link "Briefing Books" at bounding box center [101, 86] width 112 height 13
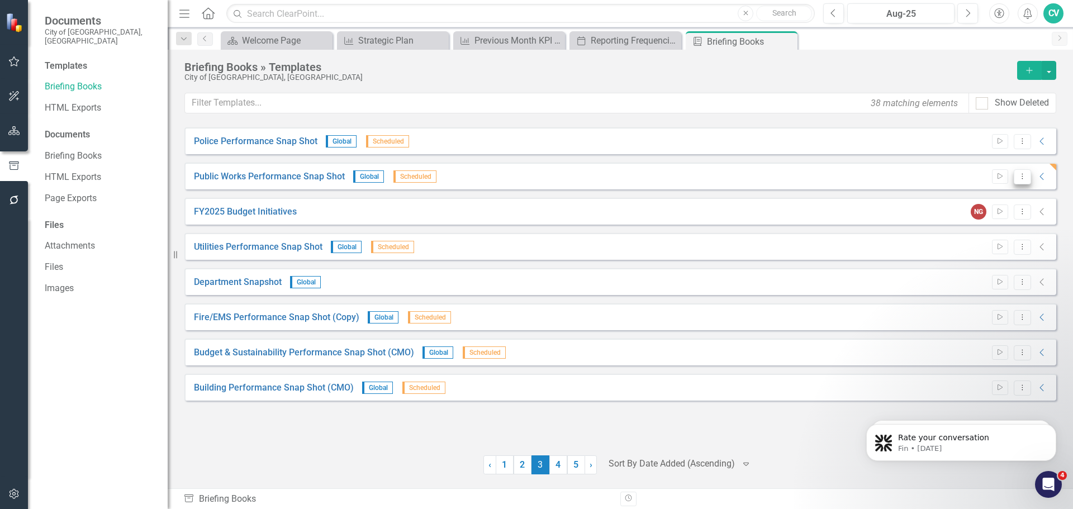
click at [1022, 177] on icon "Dropdown Menu" at bounding box center [1022, 176] width 9 height 7
click at [982, 193] on link "Start Run Template" at bounding box center [978, 195] width 103 height 21
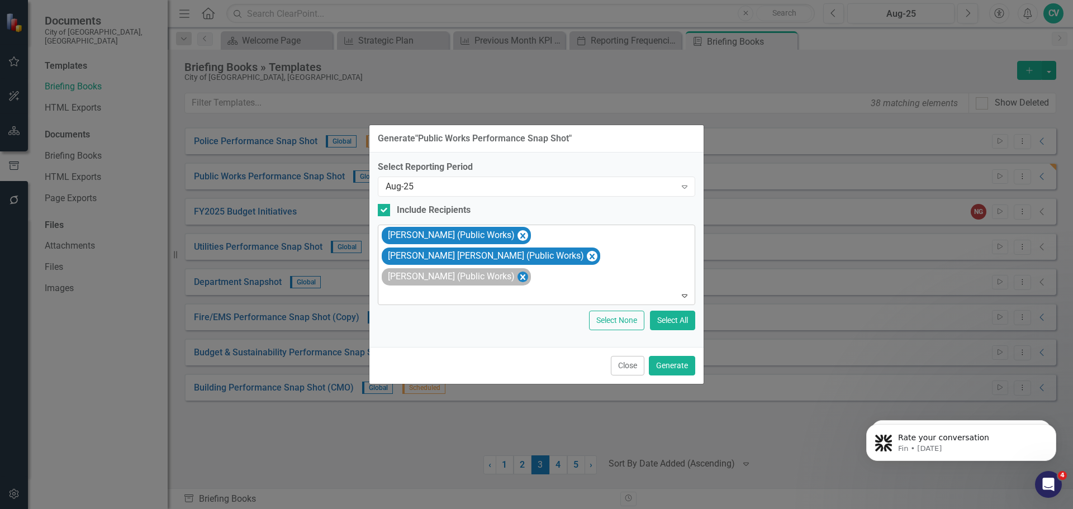
click at [517, 270] on icon "Remove Najla Zerrouki (Public Works)" at bounding box center [522, 277] width 11 height 14
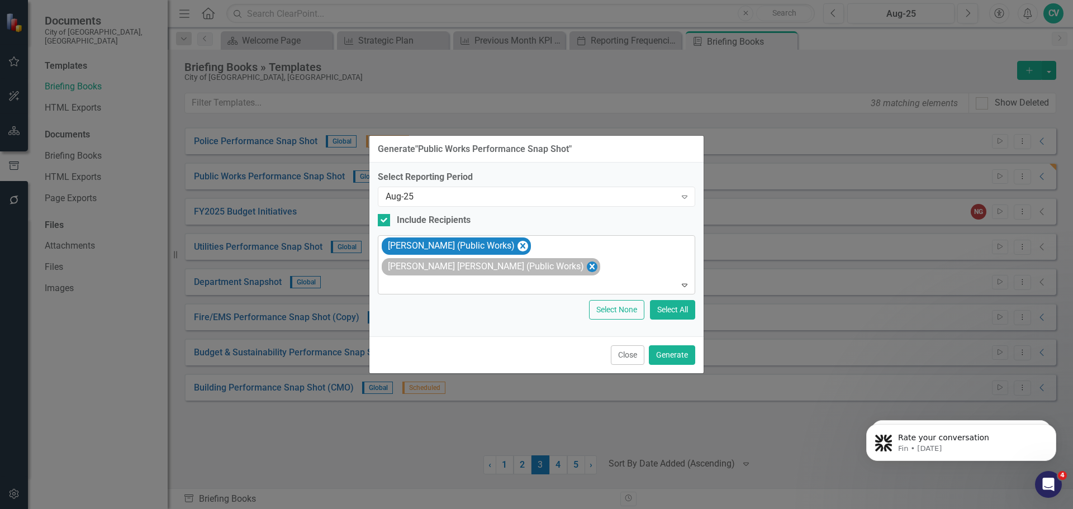
click at [597, 260] on icon "Remove Juan Robby (Public Works)" at bounding box center [592, 267] width 11 height 14
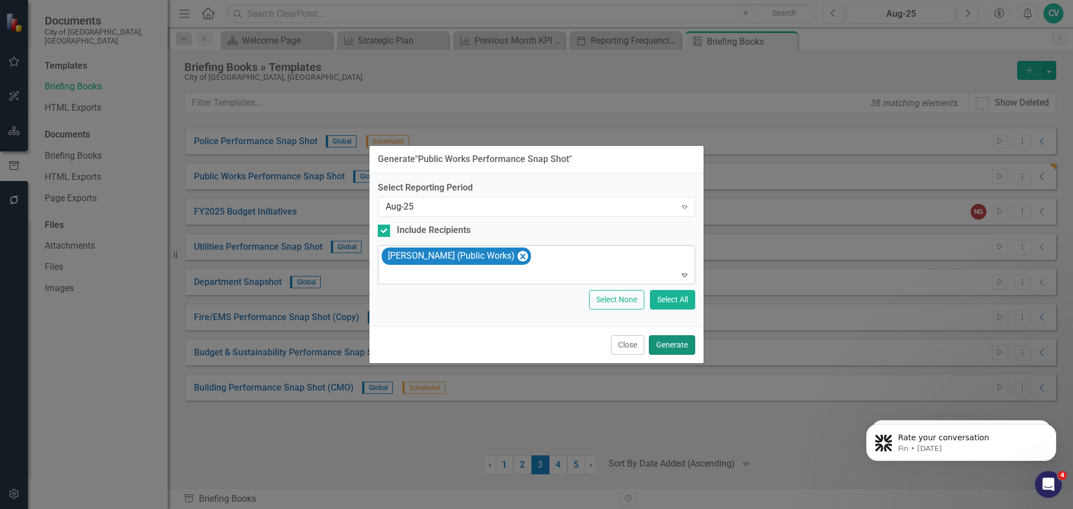
click at [681, 348] on button "Generate" at bounding box center [672, 345] width 46 height 20
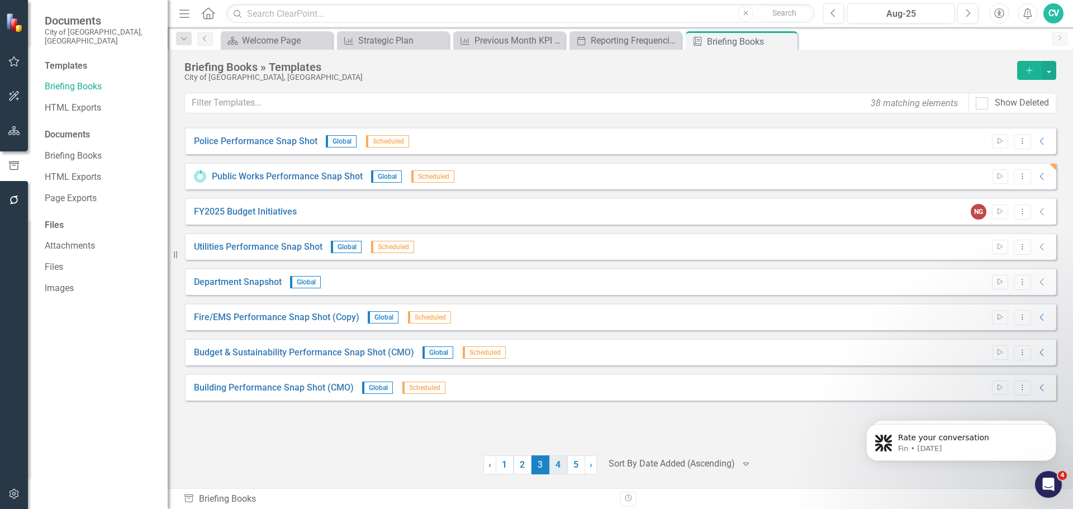
click at [556, 465] on link "4" at bounding box center [558, 464] width 18 height 19
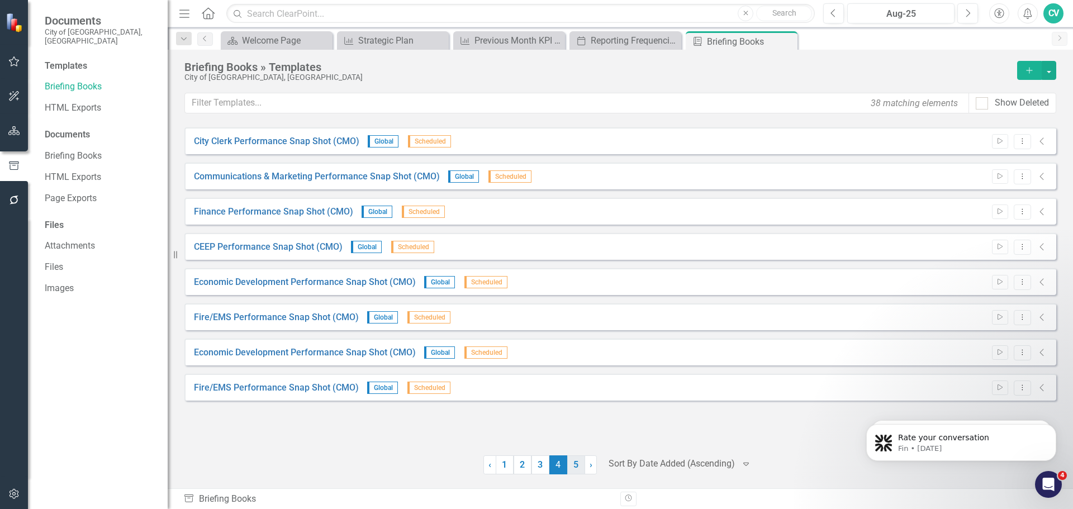
click at [576, 468] on link "5" at bounding box center [576, 464] width 18 height 19
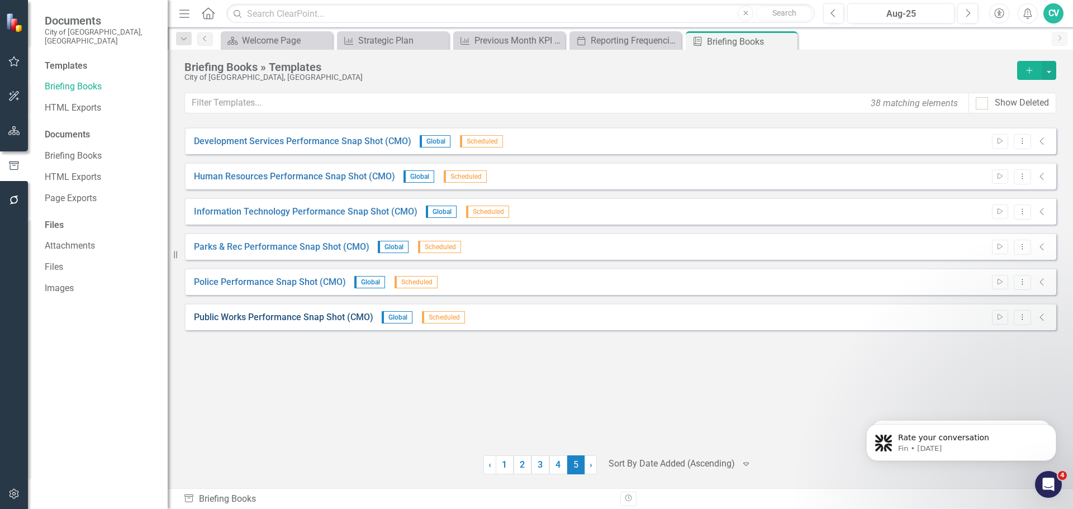
click at [315, 321] on link "Public Works Performance Snap Shot (CMO)" at bounding box center [283, 317] width 179 height 13
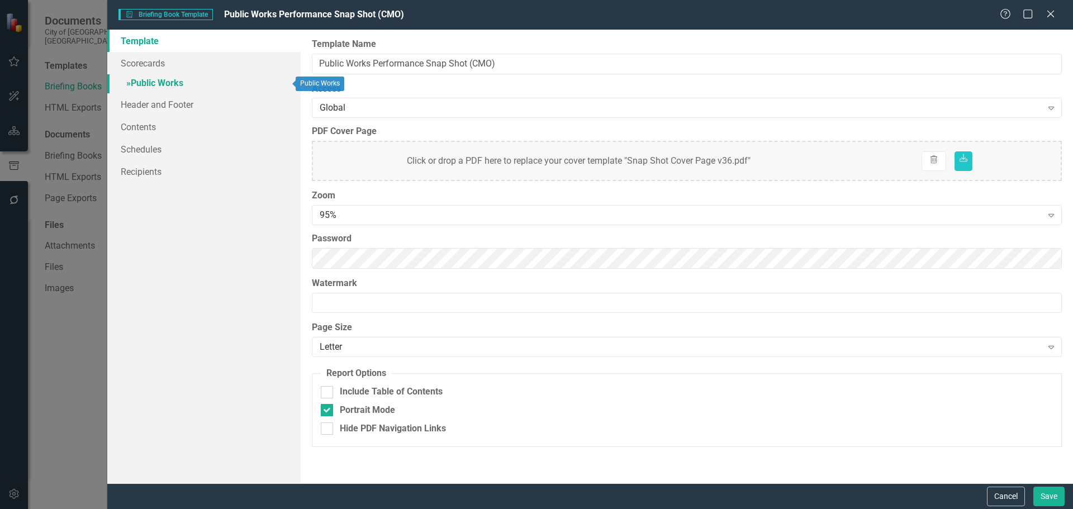
click at [164, 84] on link "» Public Works" at bounding box center [203, 84] width 193 height 20
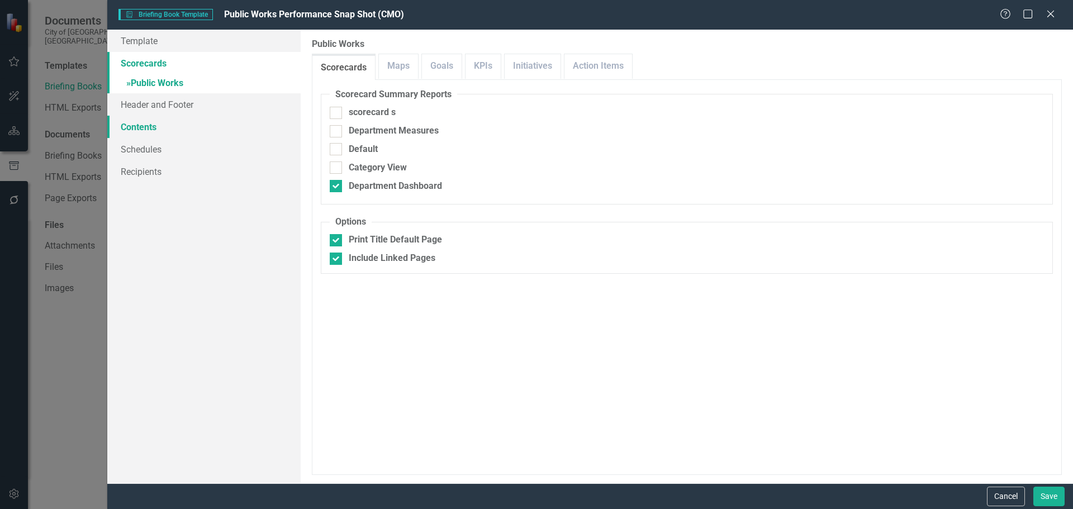
click at [145, 127] on link "Contents" at bounding box center [203, 127] width 193 height 22
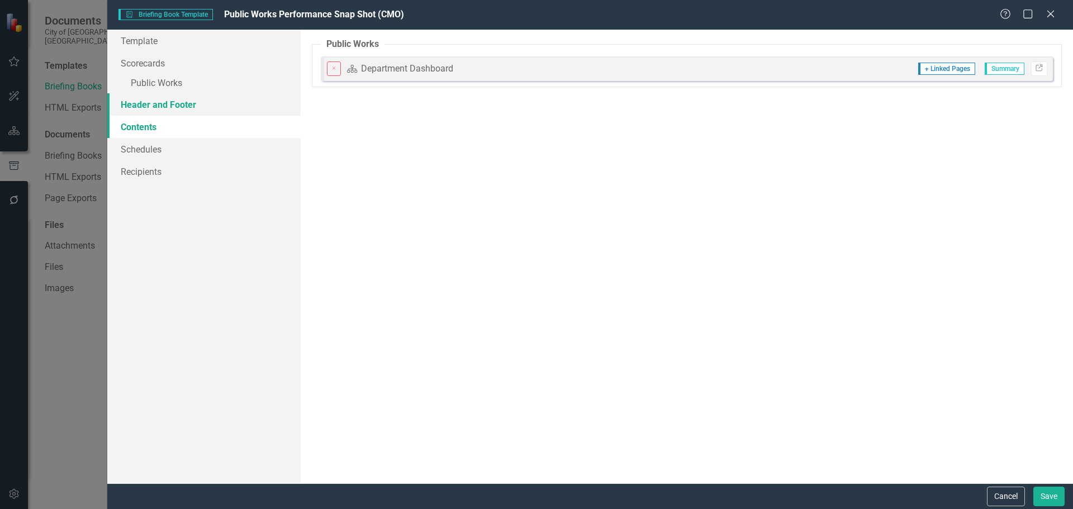
click at [158, 110] on link "Header and Footer" at bounding box center [203, 104] width 193 height 22
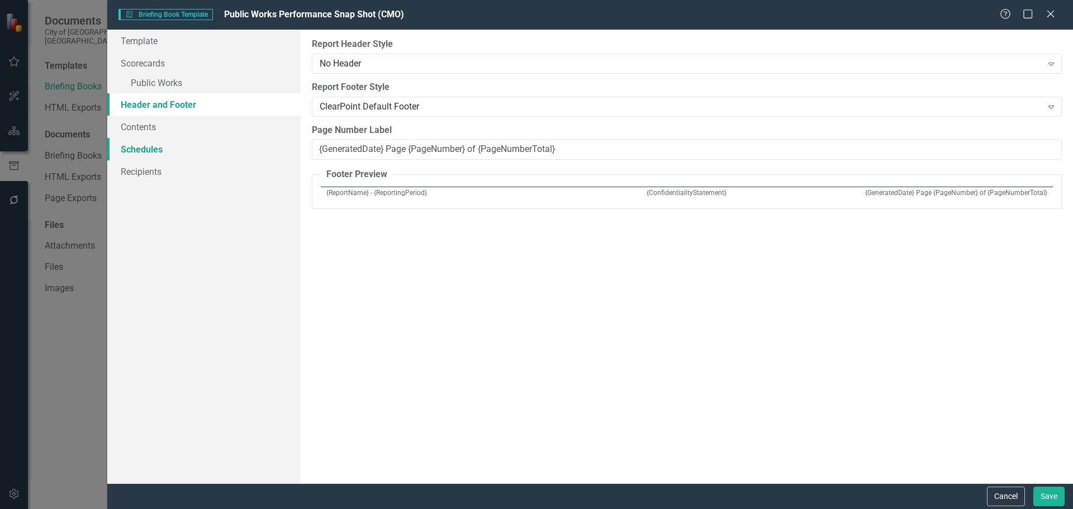
click at [146, 148] on link "Schedules" at bounding box center [203, 149] width 193 height 22
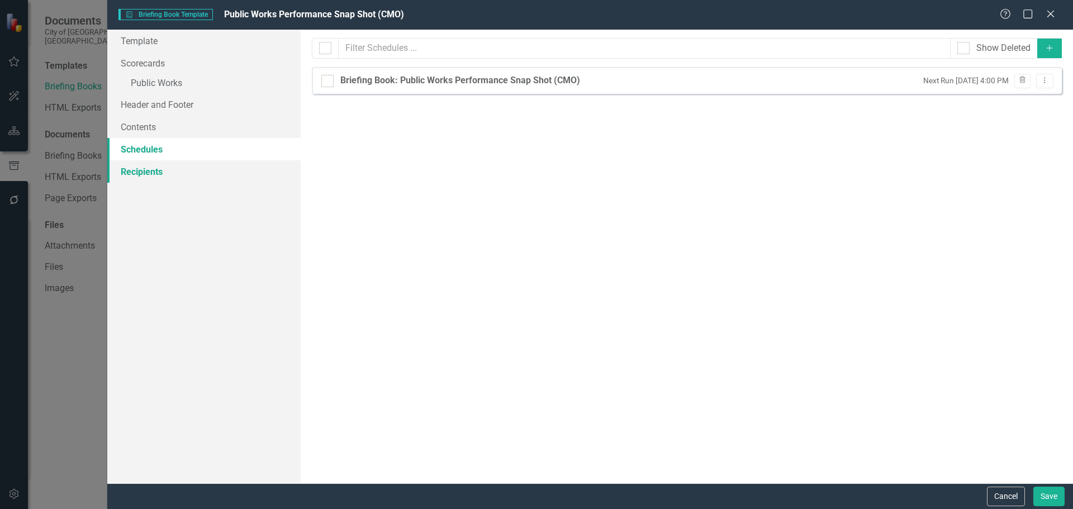
click at [147, 169] on link "Recipients" at bounding box center [203, 171] width 193 height 22
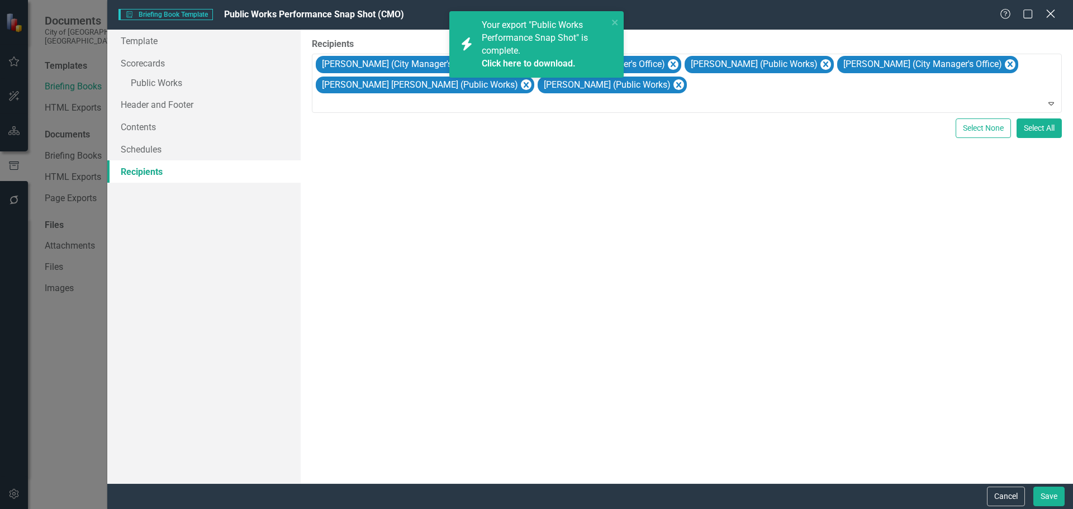
click at [1051, 18] on icon "Close" at bounding box center [1050, 13] width 14 height 11
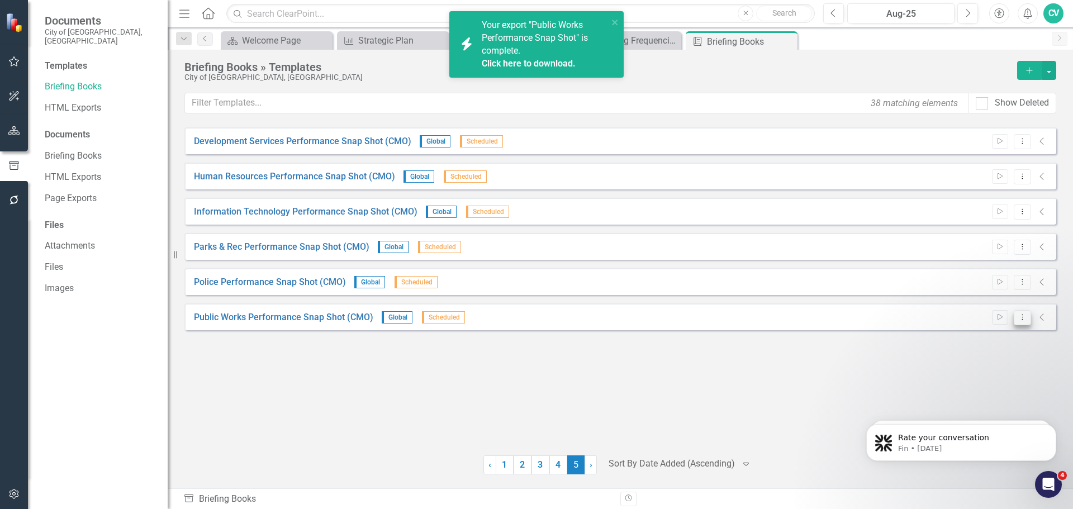
click at [1018, 317] on icon "Dropdown Menu" at bounding box center [1022, 316] width 9 height 7
click at [1002, 350] on link "Preview Preview Template" at bounding box center [978, 356] width 103 height 21
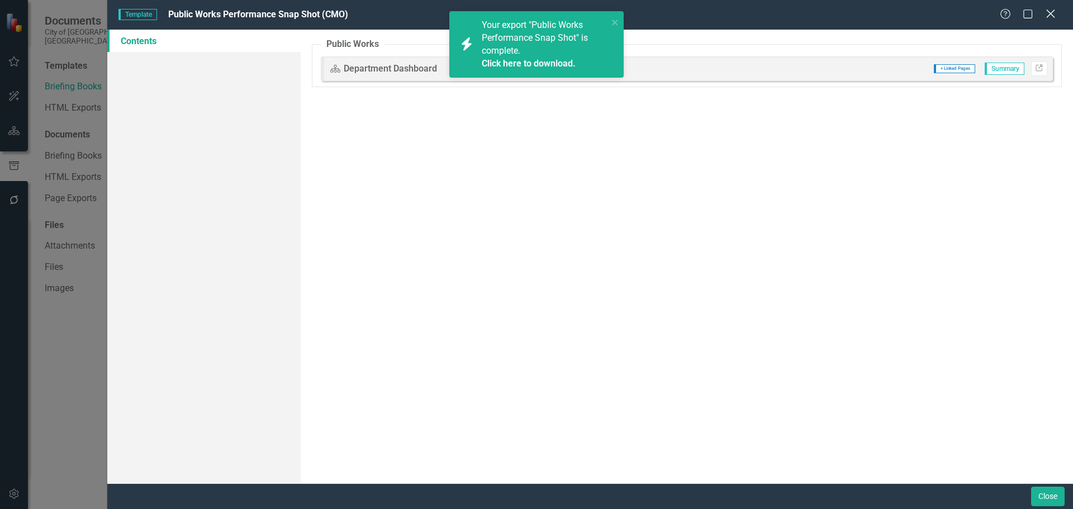
click at [1053, 16] on icon at bounding box center [1050, 13] width 8 height 8
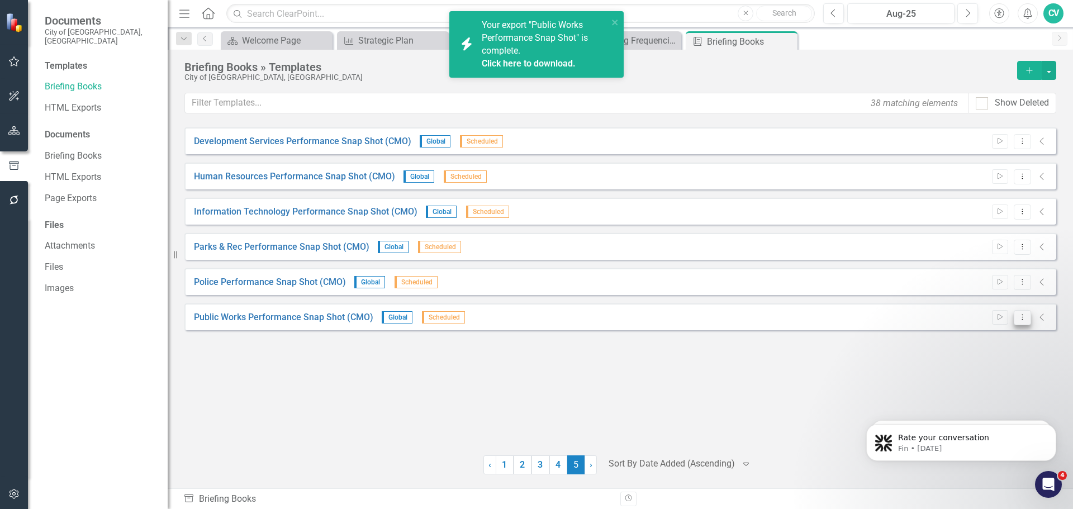
click at [1030, 319] on button "Dropdown Menu" at bounding box center [1022, 317] width 17 height 15
click at [1003, 334] on link "Start Run Template" at bounding box center [978, 336] width 103 height 21
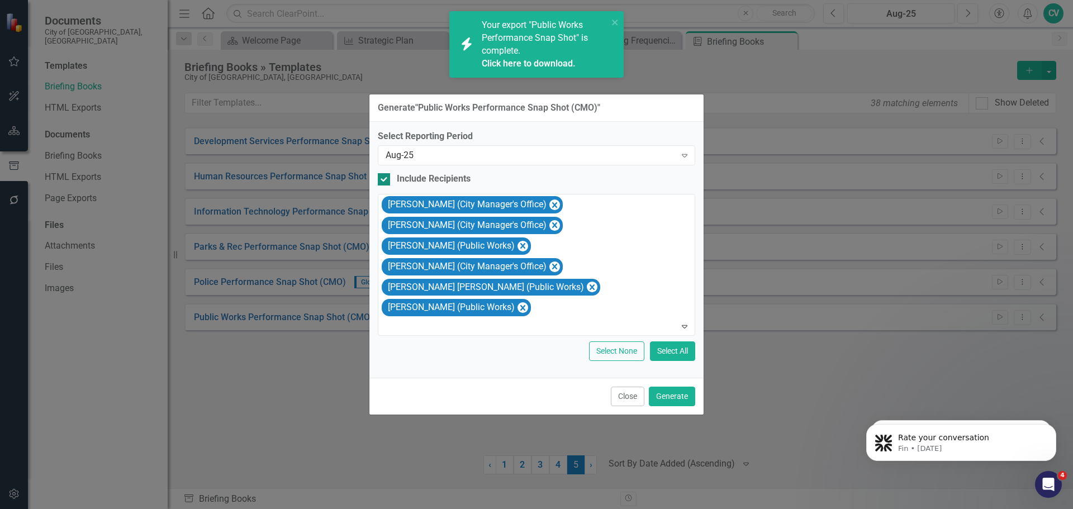
click at [386, 186] on div at bounding box center [384, 179] width 12 height 12
click at [385, 180] on input "Include Recipients" at bounding box center [381, 176] width 7 height 7
checkbox input "false"
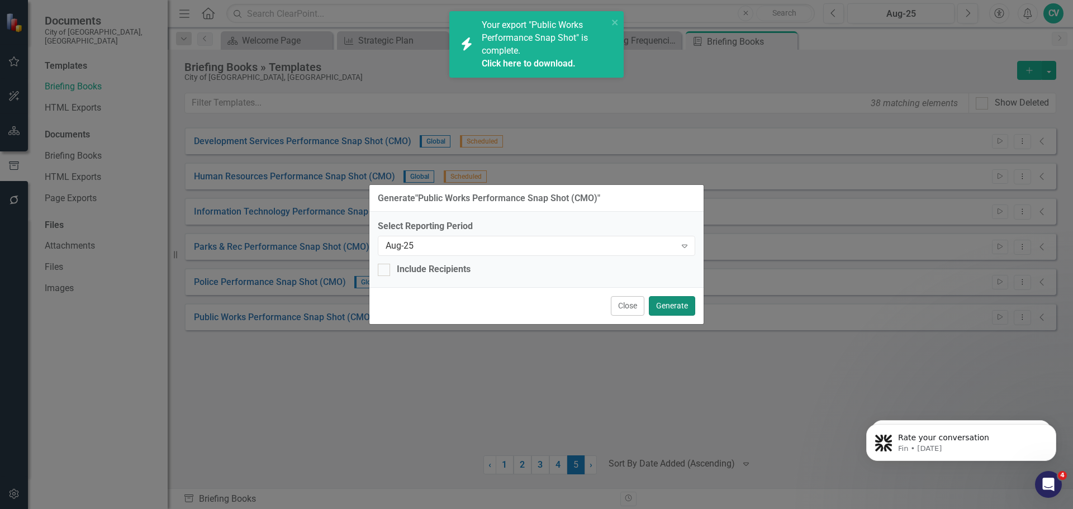
click at [681, 306] on button "Generate" at bounding box center [672, 306] width 46 height 20
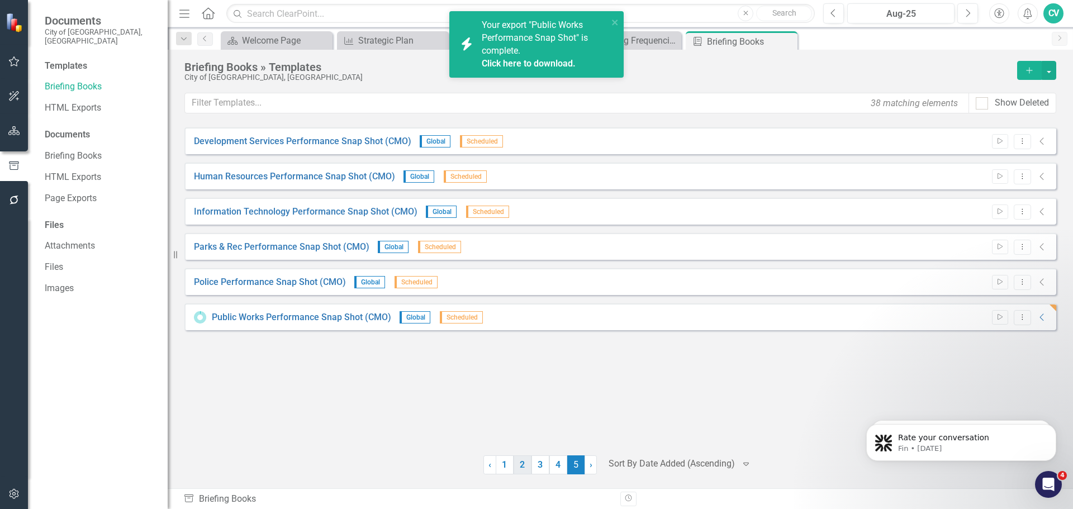
click at [528, 462] on link "2" at bounding box center [523, 464] width 18 height 19
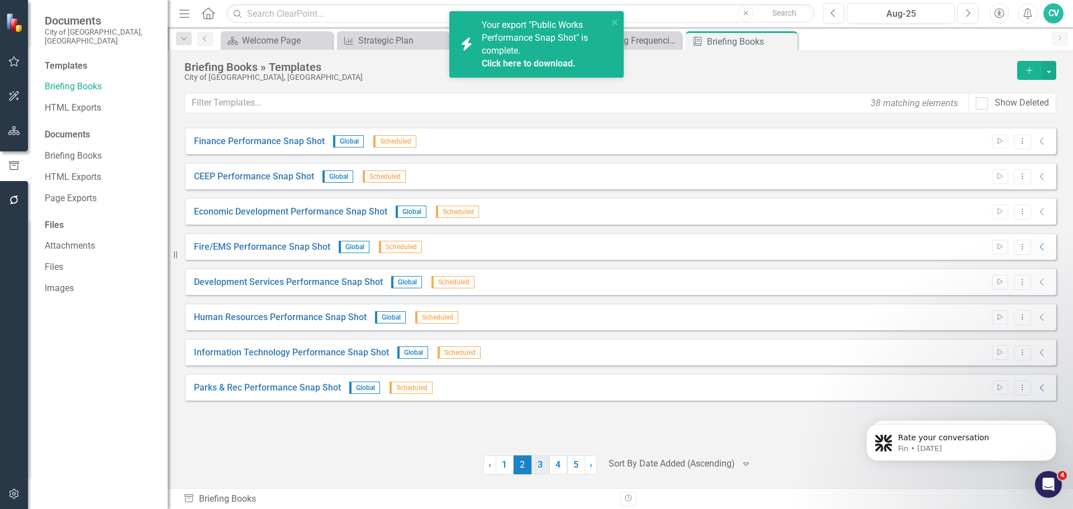
click at [538, 464] on link "3" at bounding box center [540, 464] width 18 height 19
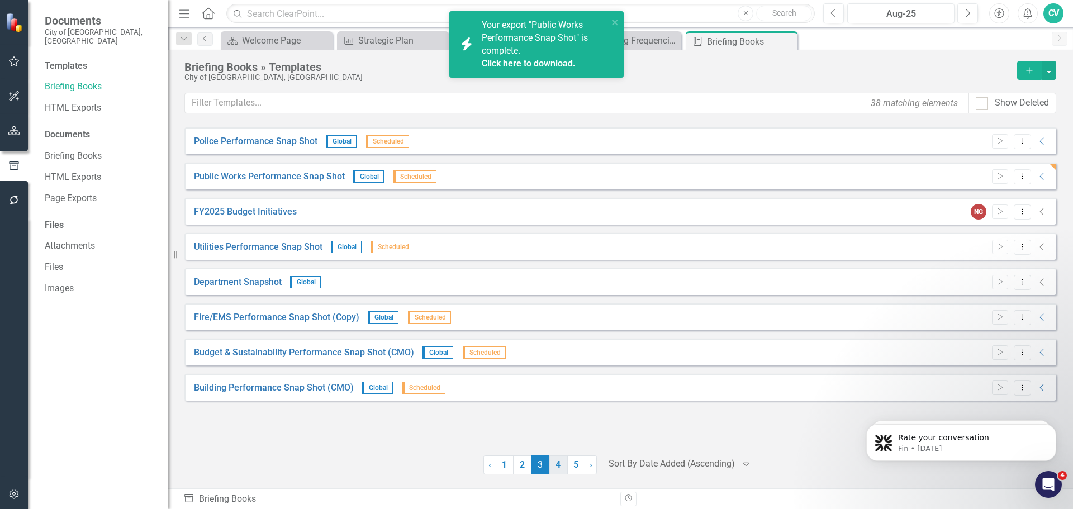
click at [564, 465] on link "4" at bounding box center [558, 464] width 18 height 19
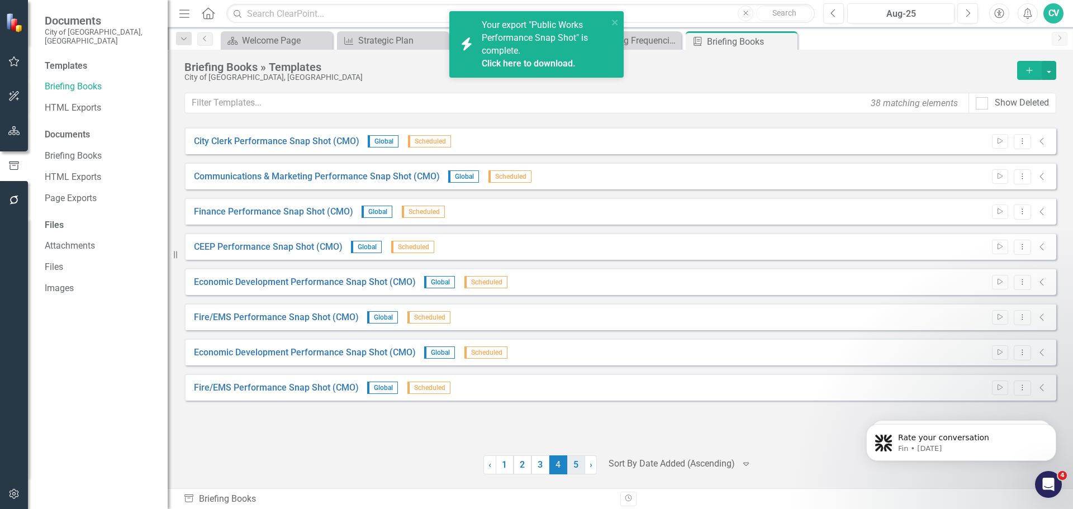
click at [576, 466] on link "5" at bounding box center [576, 464] width 18 height 19
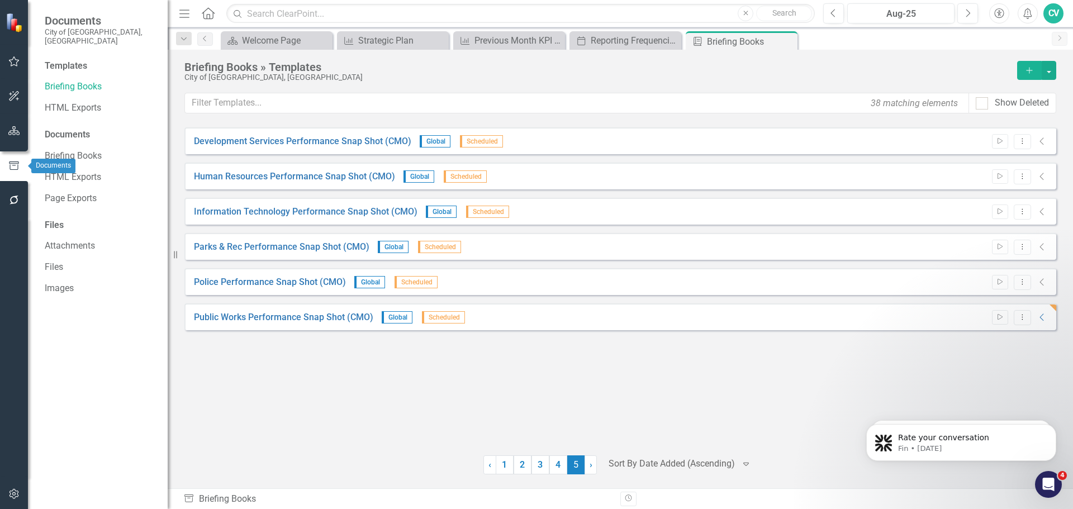
click at [27, 210] on div at bounding box center [14, 200] width 28 height 23
click at [14, 200] on icon "button" at bounding box center [14, 200] width 12 height 9
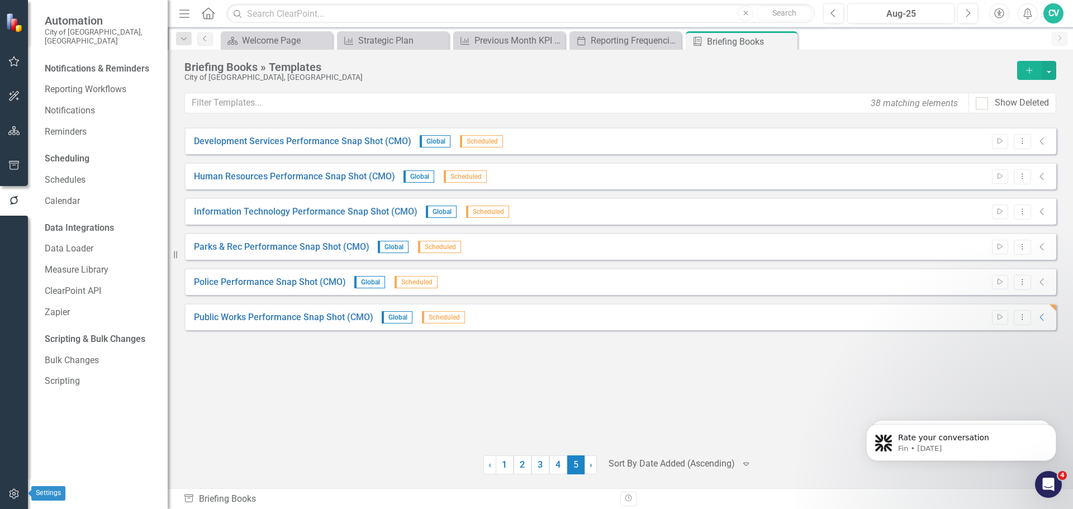
click at [21, 489] on button "button" at bounding box center [14, 494] width 25 height 23
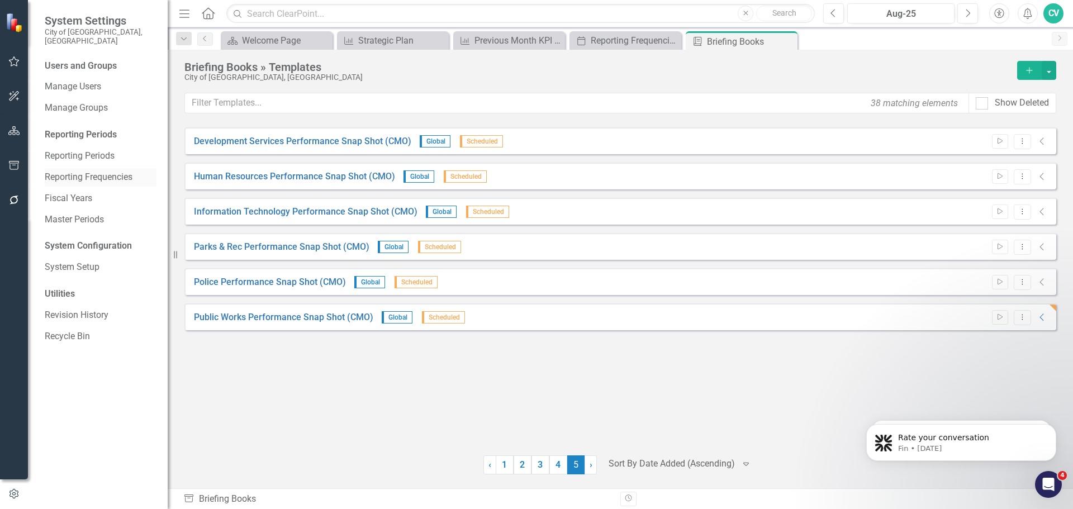
click at [114, 173] on link "Reporting Frequencies" at bounding box center [101, 177] width 112 height 13
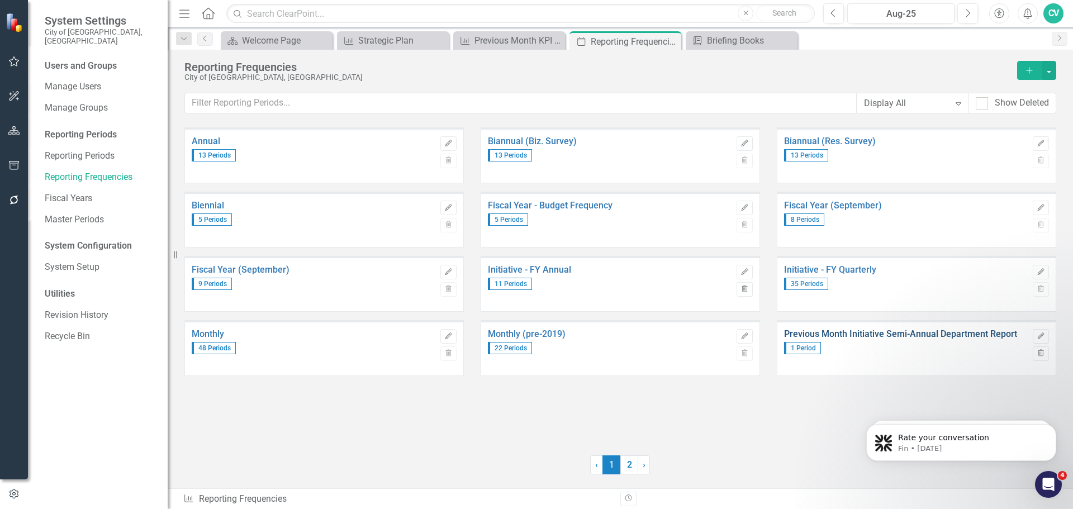
click at [869, 331] on link "Previous Month Initiative Semi-Annual Department Report" at bounding box center [905, 334] width 243 height 10
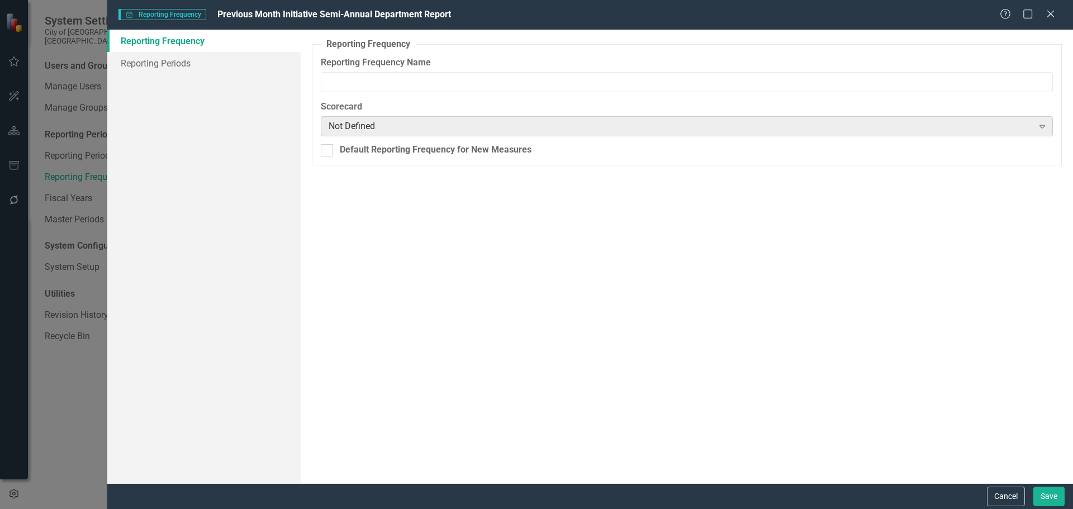
type input "Previous Month Initiative Semi-Annual Department Report"
click at [187, 63] on link "Reporting Periods" at bounding box center [203, 63] width 193 height 22
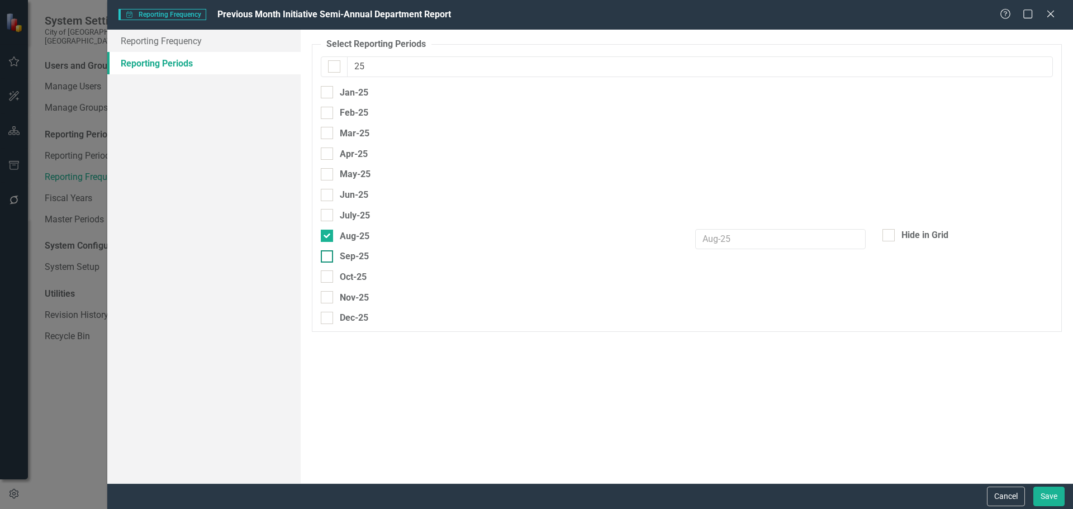
type input "25"
click at [330, 260] on div at bounding box center [327, 256] width 12 height 12
click at [328, 258] on input "Sep-25" at bounding box center [324, 253] width 7 height 7
checkbox input "true"
click at [329, 233] on div at bounding box center [327, 236] width 12 height 12
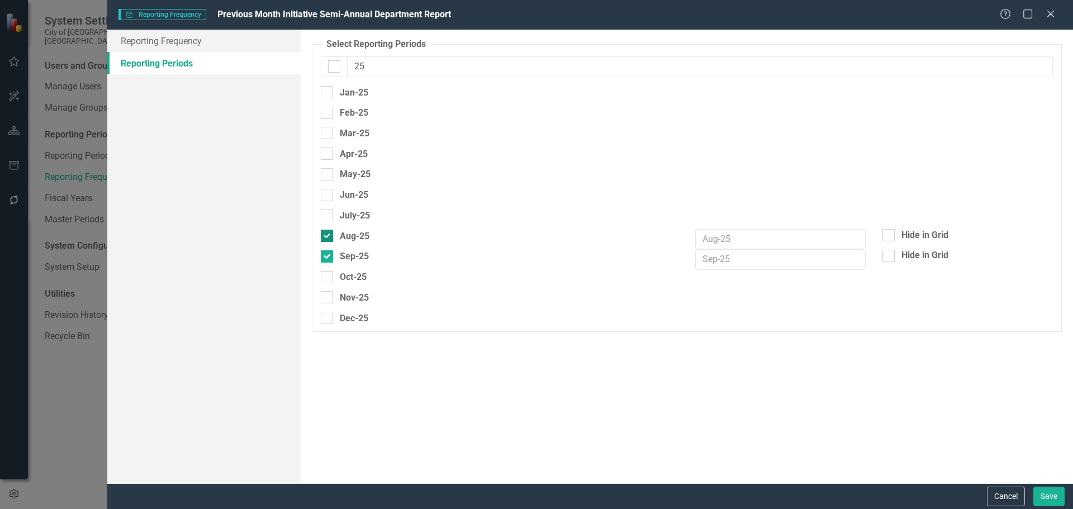
click at [328, 233] on input "Aug-25" at bounding box center [324, 233] width 7 height 7
checkbox input "false"
click at [1038, 492] on button "Save" at bounding box center [1048, 497] width 31 height 20
